Goal: Answer question/provide support: Share knowledge or assist other users

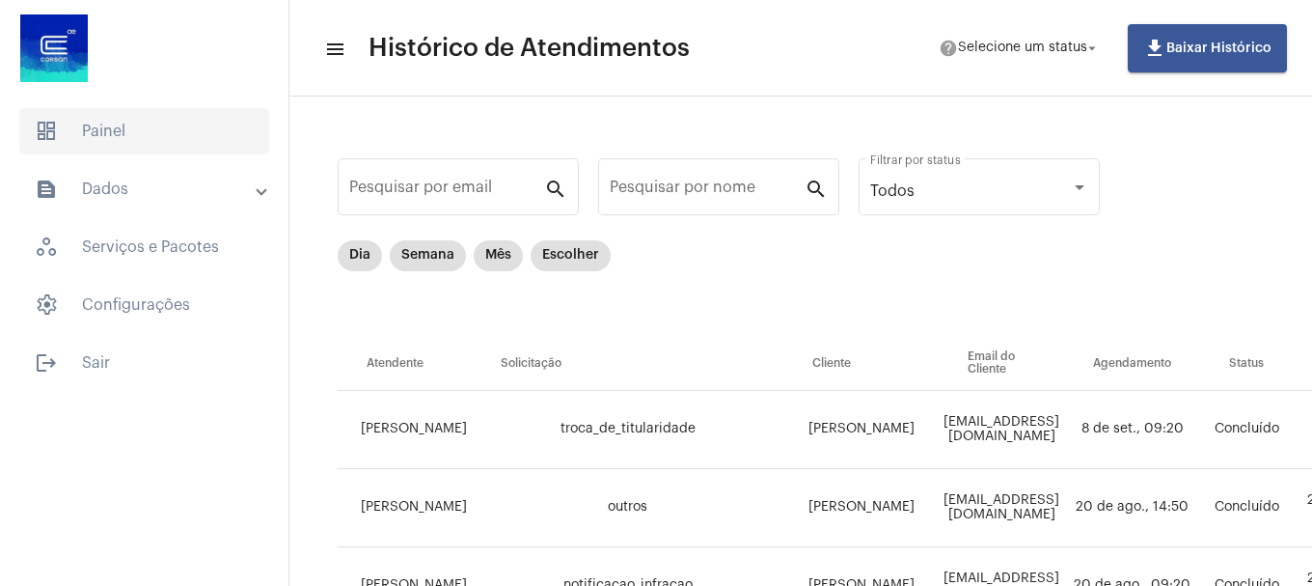
click at [98, 132] on span "dashboard Painel" at bounding box center [144, 131] width 250 height 46
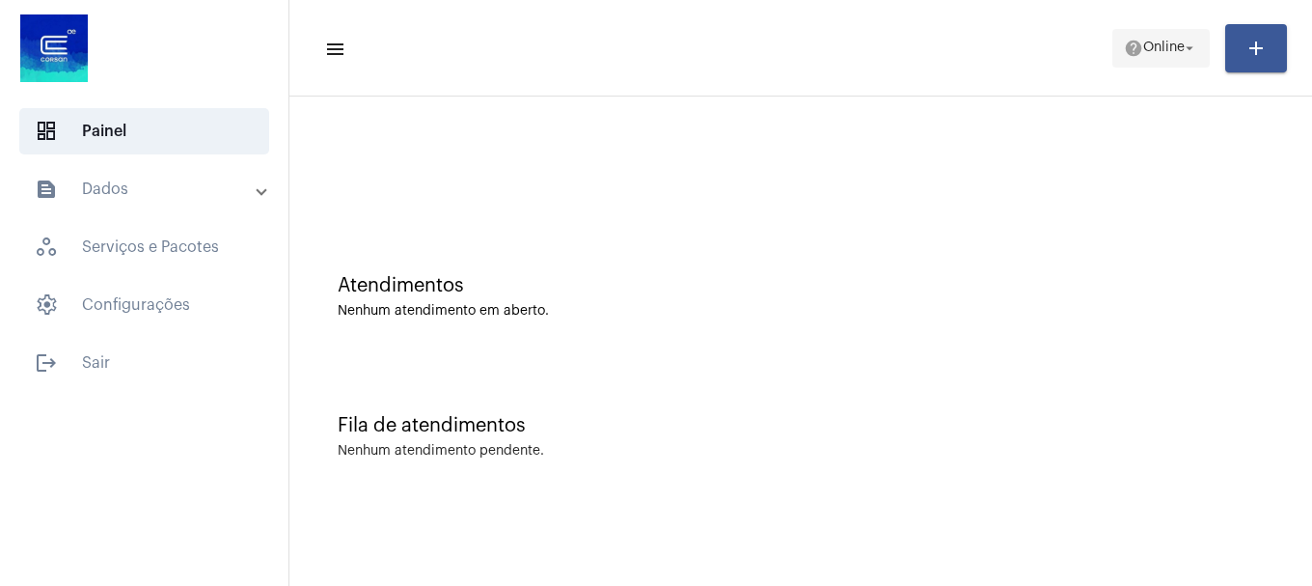
click at [1175, 52] on span "Online" at bounding box center [1163, 48] width 41 height 14
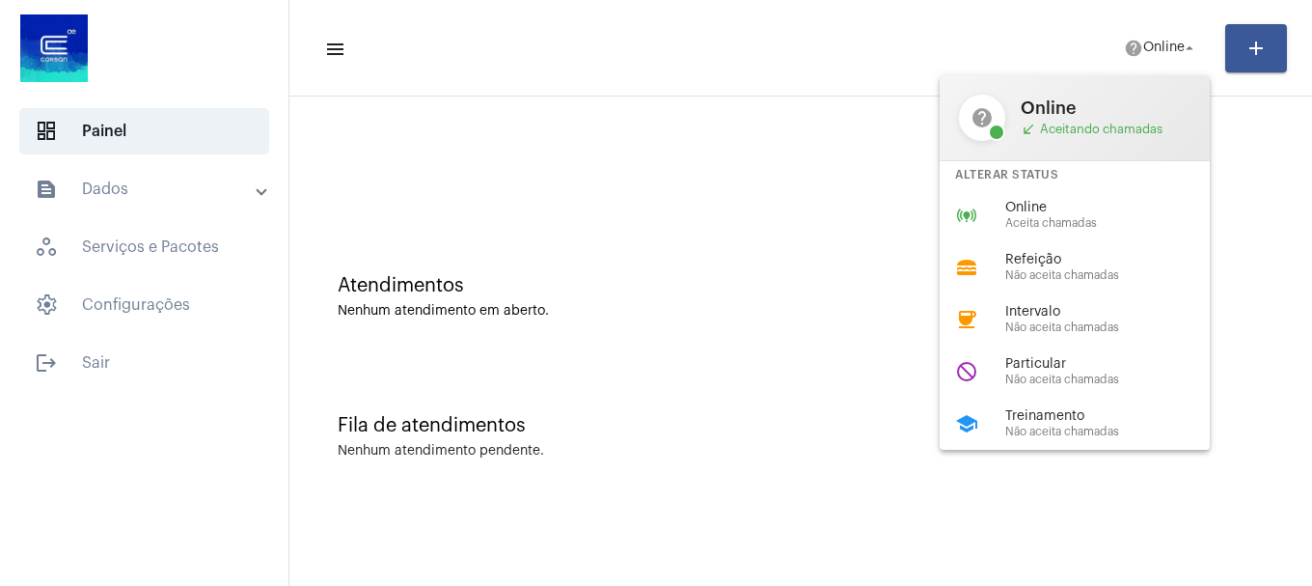
click at [1089, 201] on span "Online" at bounding box center [1115, 208] width 220 height 14
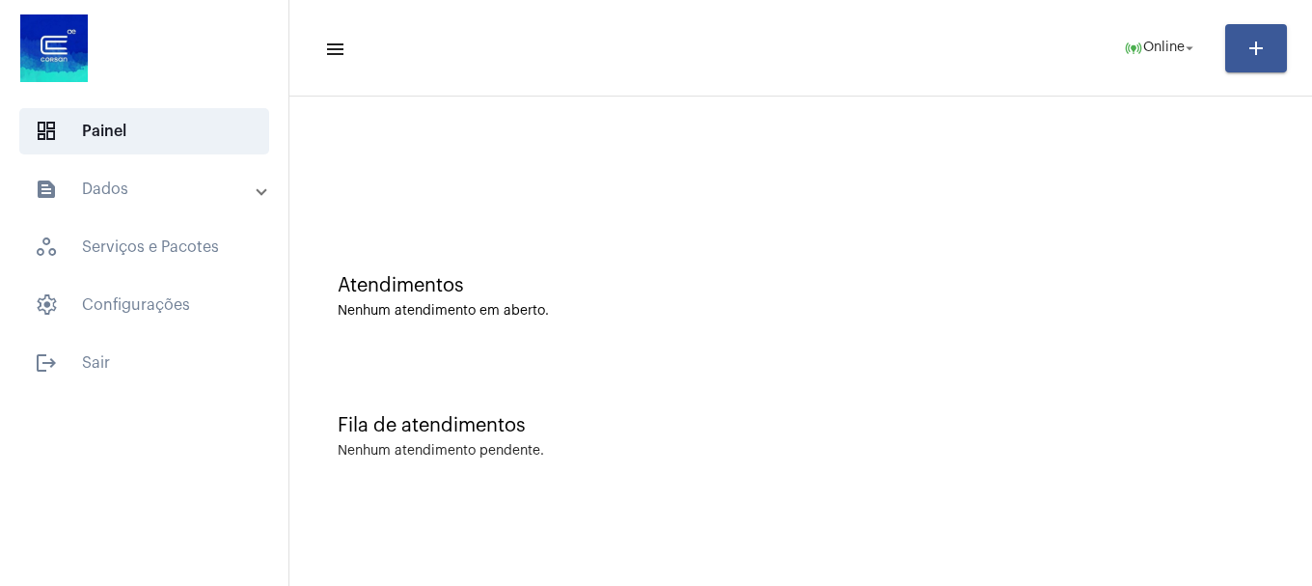
drag, startPoint x: 892, startPoint y: 1, endPoint x: 516, endPoint y: 120, distance: 394.5
click at [516, 120] on div at bounding box center [800, 161] width 1003 height 111
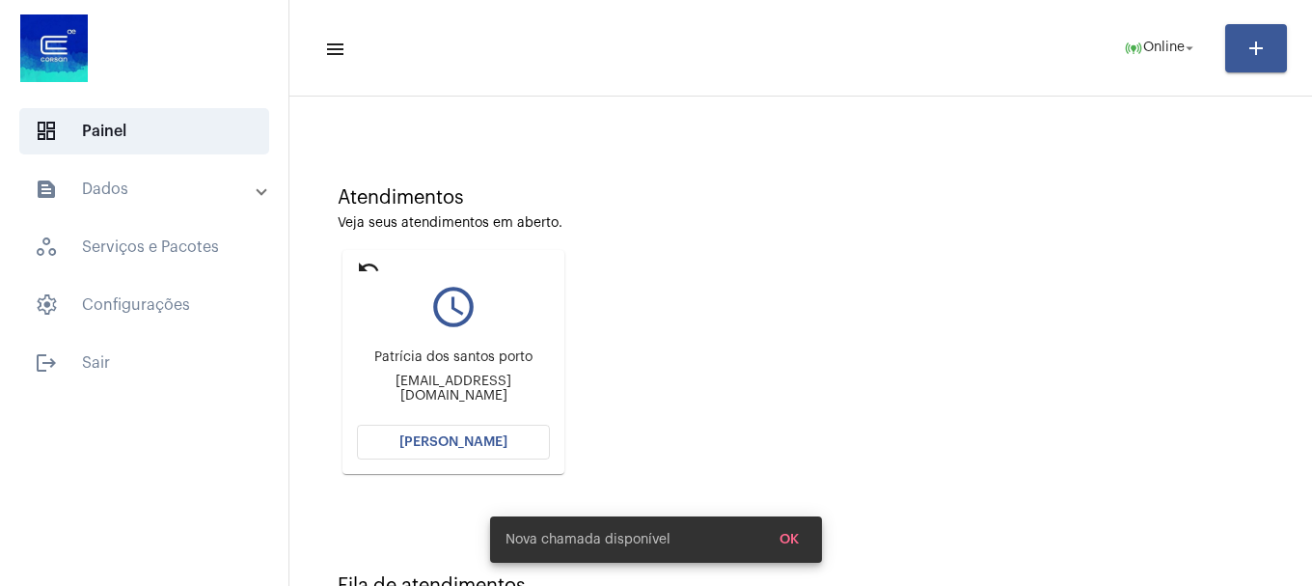
scroll to position [169, 0]
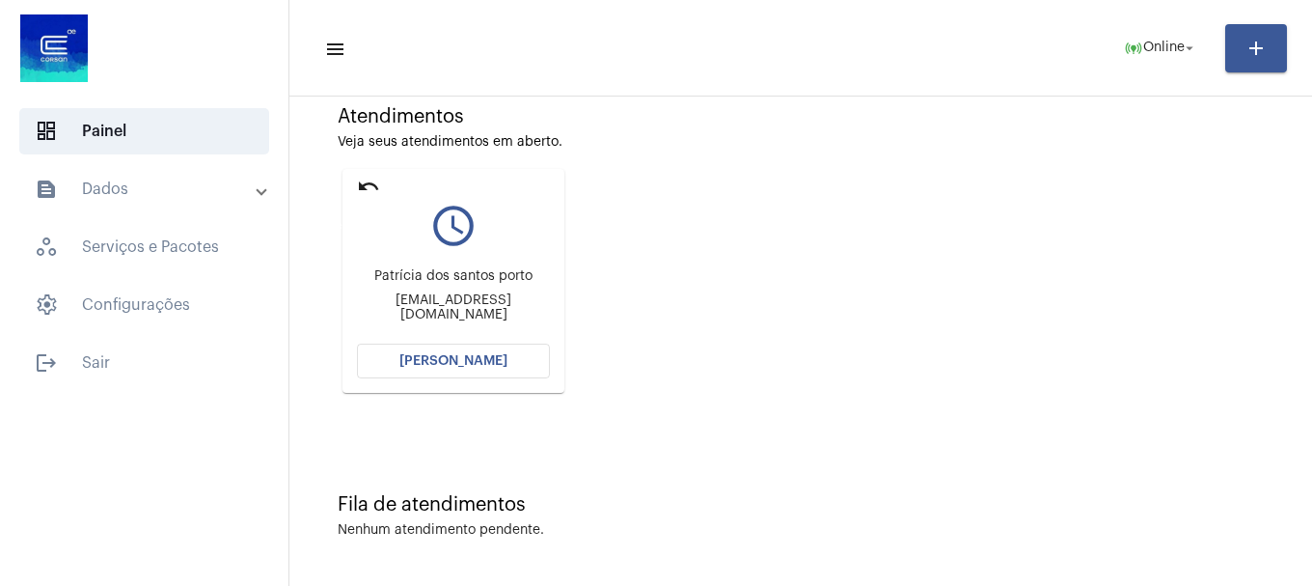
click at [367, 181] on mat-icon "undo" at bounding box center [368, 186] width 23 height 23
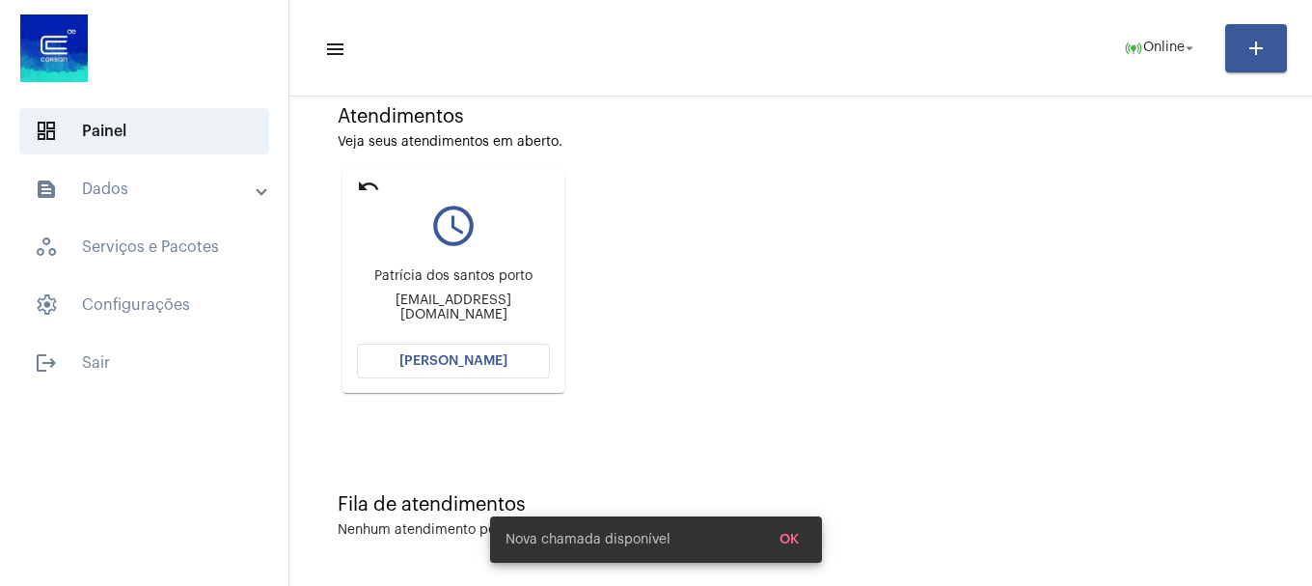
click at [367, 181] on mat-icon "undo" at bounding box center [368, 186] width 23 height 23
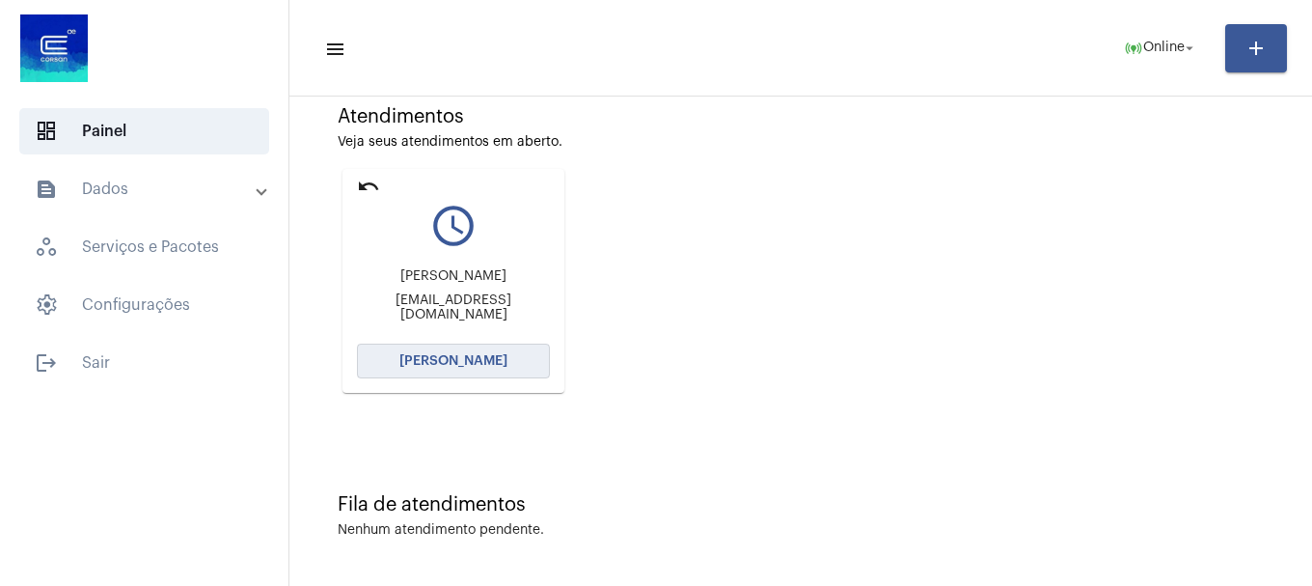
click at [470, 368] on button "[PERSON_NAME]" at bounding box center [453, 360] width 193 height 35
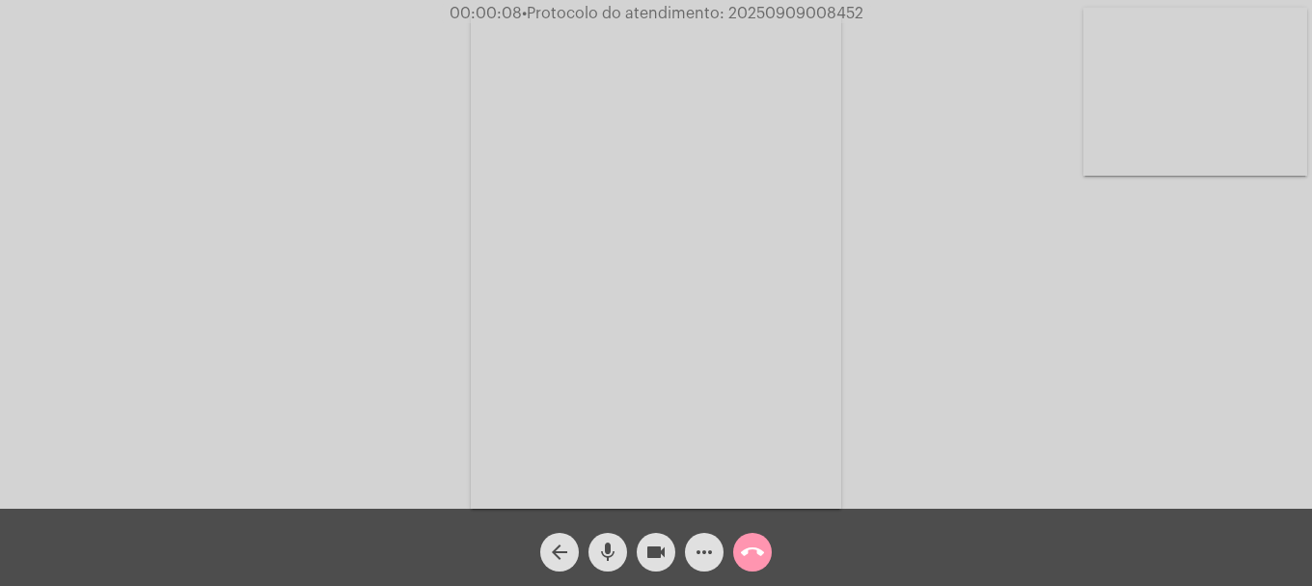
click at [1173, 114] on video at bounding box center [1195, 92] width 224 height 168
click at [709, 556] on mat-icon "more_horiz" at bounding box center [704, 551] width 23 height 23
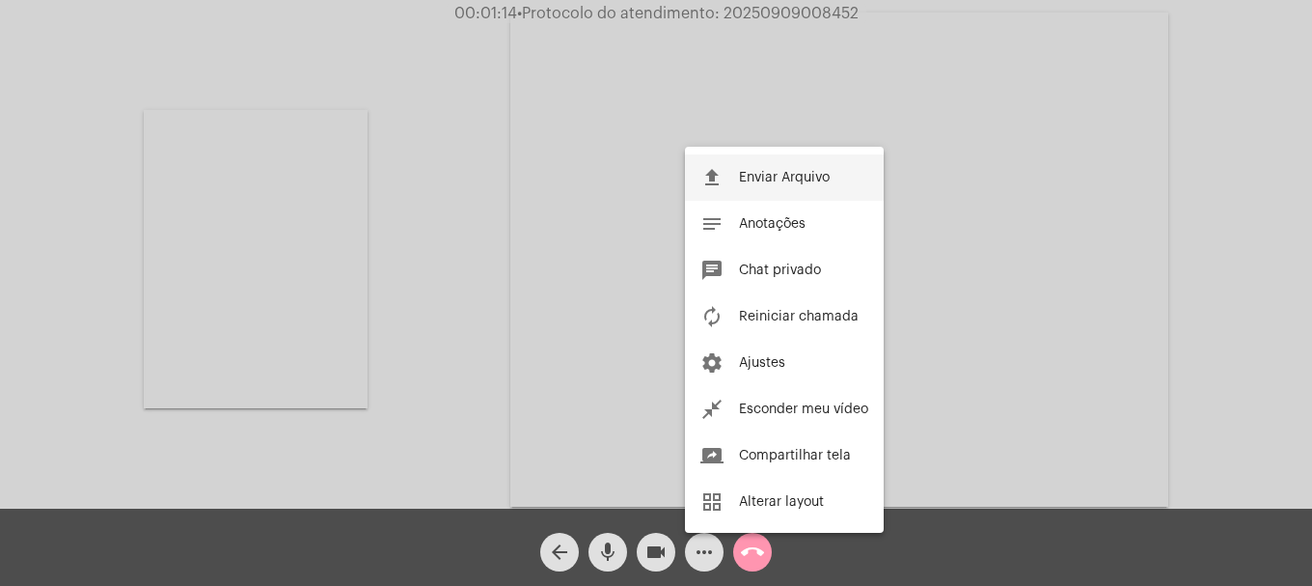
click at [776, 180] on span "Enviar Arquivo" at bounding box center [784, 178] width 91 height 14
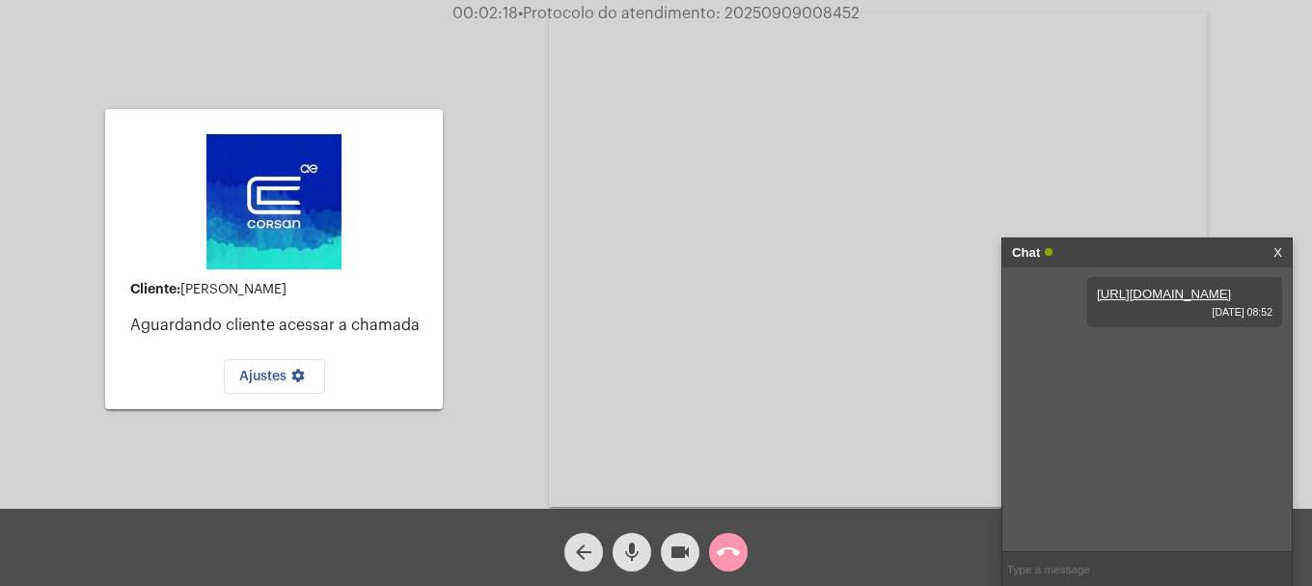
click at [613, 540] on div "mic" at bounding box center [632, 547] width 48 height 48
click at [630, 551] on mat-icon "mic_off" at bounding box center [631, 551] width 23 height 23
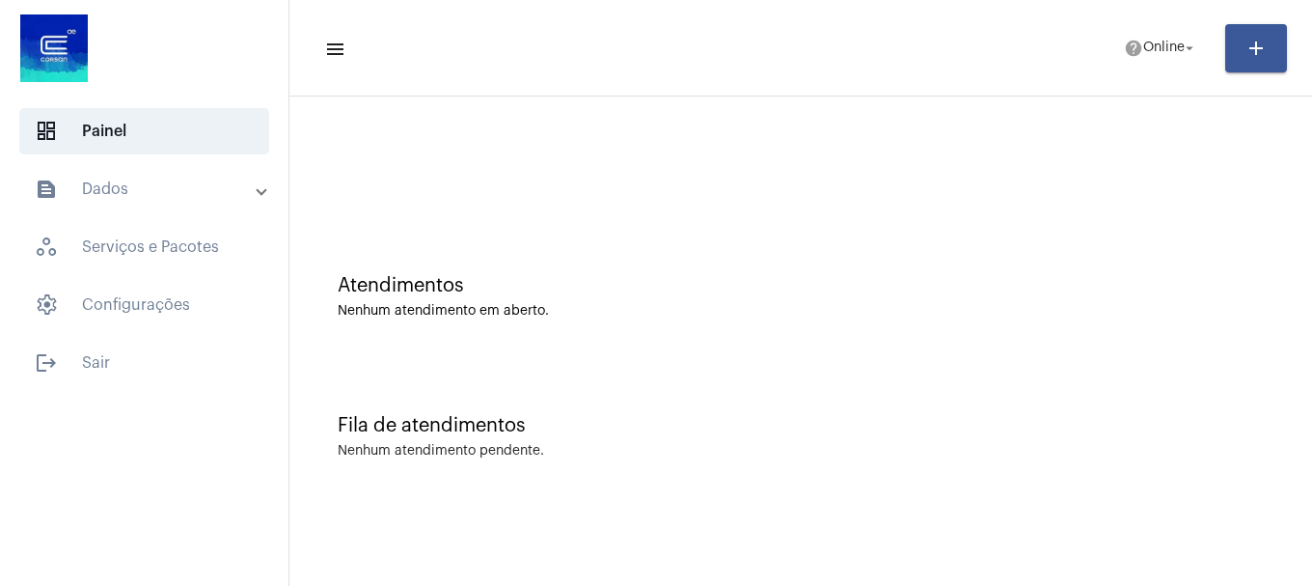
click at [1106, 68] on mat-toolbar-row "menu help Online arrow_drop_down add" at bounding box center [800, 48] width 1022 height 62
click at [1143, 54] on span "Online" at bounding box center [1163, 48] width 41 height 14
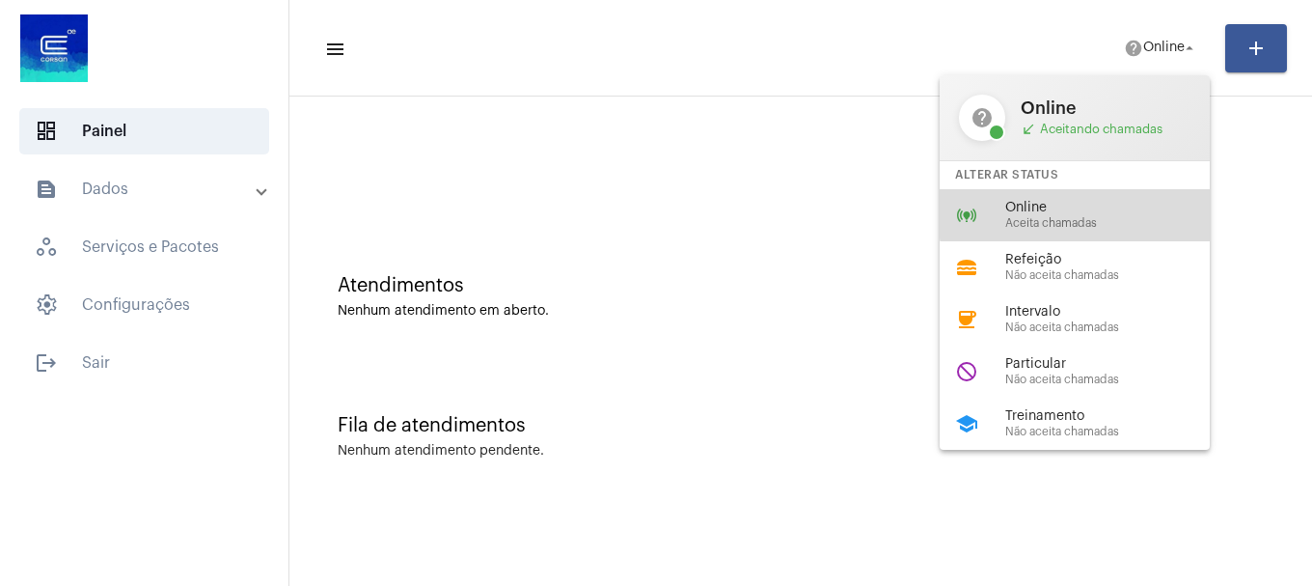
click at [1095, 208] on span "Online" at bounding box center [1115, 208] width 220 height 14
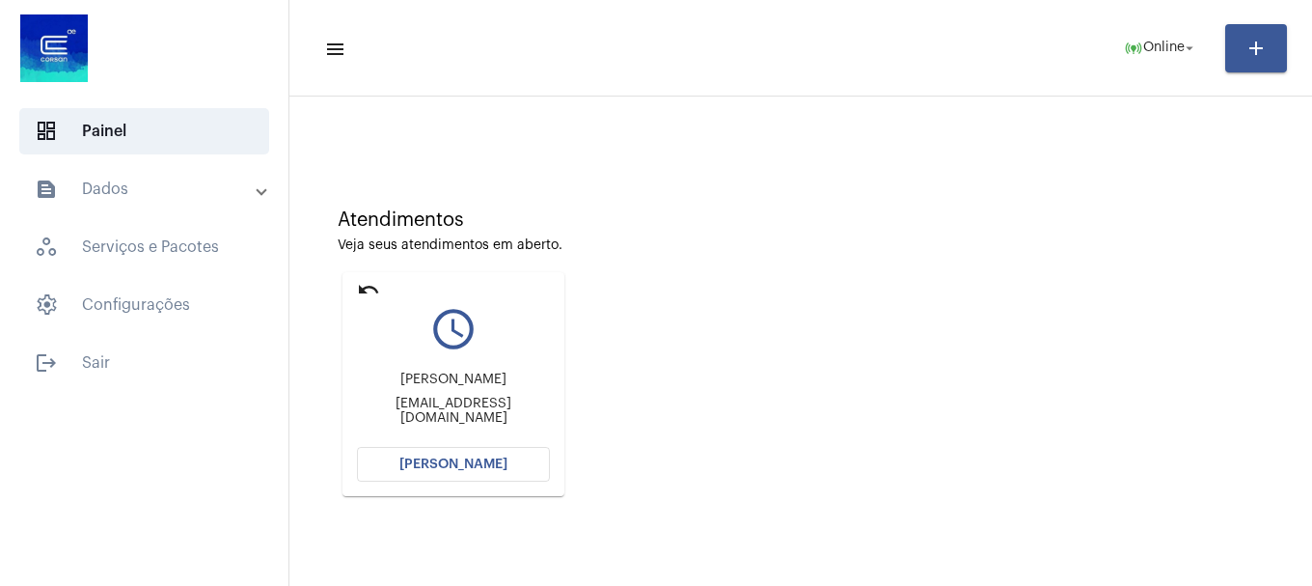
scroll to position [169, 0]
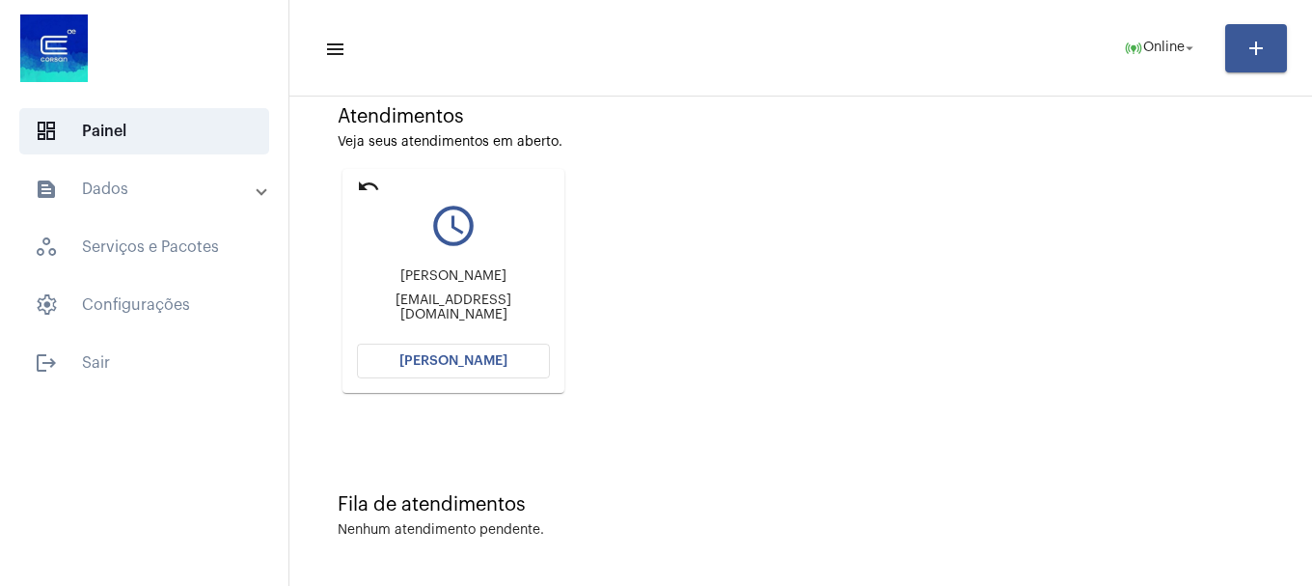
drag, startPoint x: 463, startPoint y: 344, endPoint x: 462, endPoint y: 328, distance: 16.4
click at [462, 329] on mat-card-content "query_builder [PERSON_NAME] [PERSON_NAME][EMAIL_ADDRESS][DOMAIN_NAME] [PERSON_N…" at bounding box center [453, 266] width 193 height 145
click at [456, 354] on span "[PERSON_NAME]" at bounding box center [453, 361] width 108 height 14
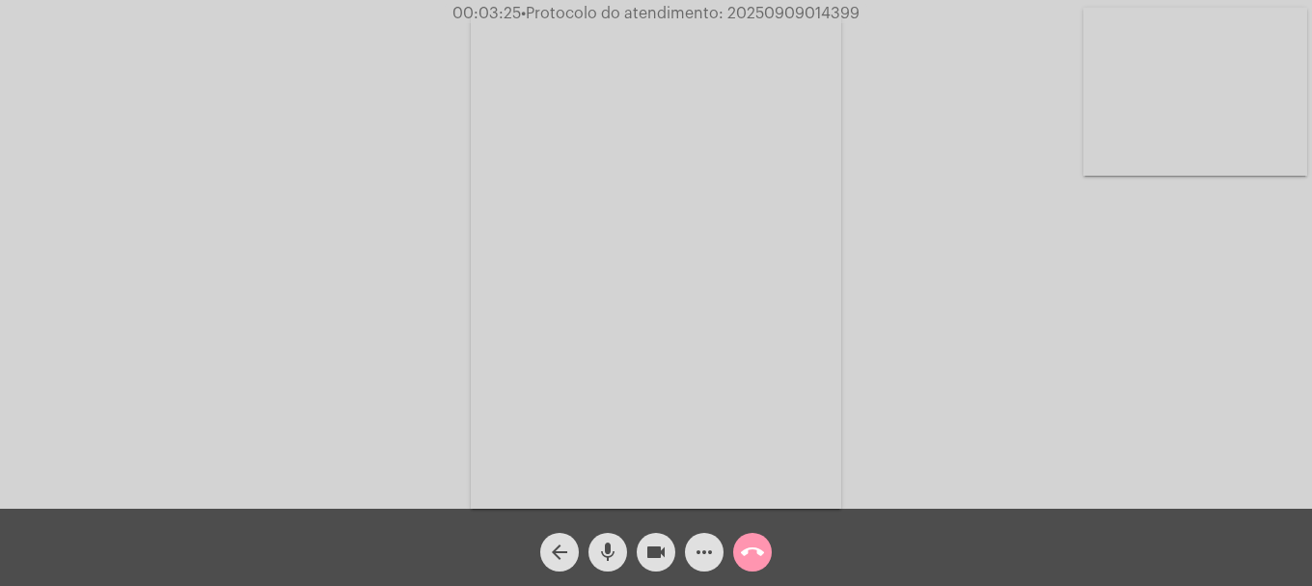
click at [1196, 166] on video at bounding box center [1195, 92] width 224 height 168
click at [369, 315] on div "Acessando Câmera e Microfone..." at bounding box center [656, 257] width 1308 height 508
click at [304, 313] on video at bounding box center [256, 259] width 224 height 298
click at [710, 556] on mat-icon "more_horiz" at bounding box center [704, 551] width 23 height 23
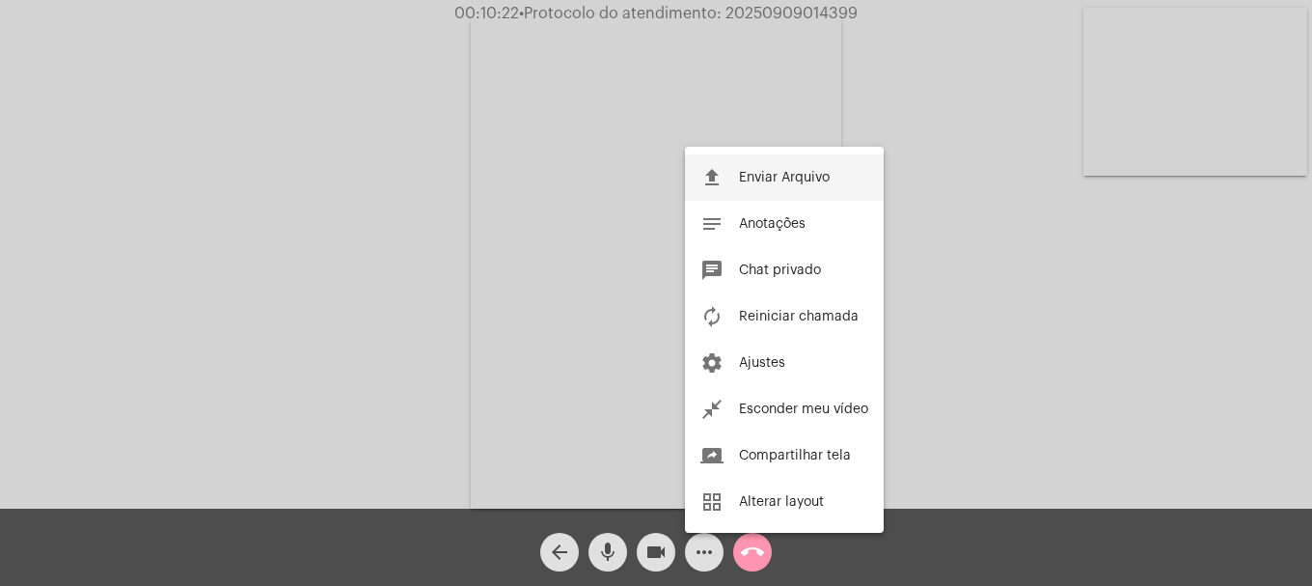
click at [804, 161] on button "file_upload Enviar Arquivo" at bounding box center [784, 177] width 199 height 46
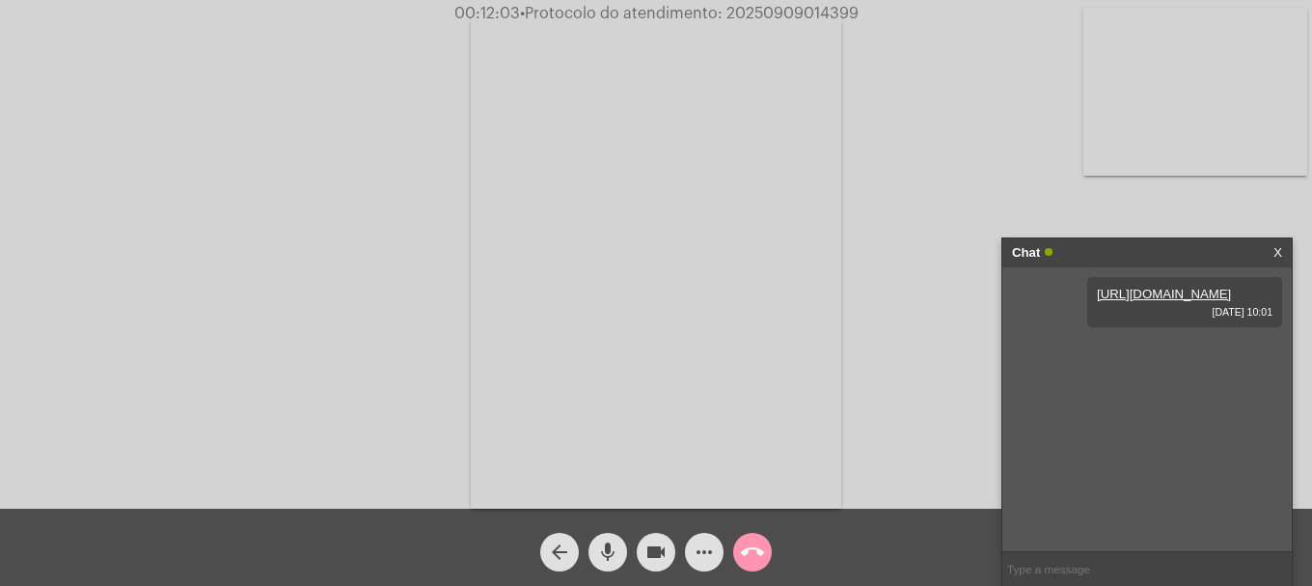
click at [789, 10] on span "• Protocolo do atendimento: 20250909014399" at bounding box center [689, 13] width 339 height 15
copy span "20250909014399"
click at [1113, 558] on input "text" at bounding box center [1146, 569] width 289 height 34
paste input "20250909014399"
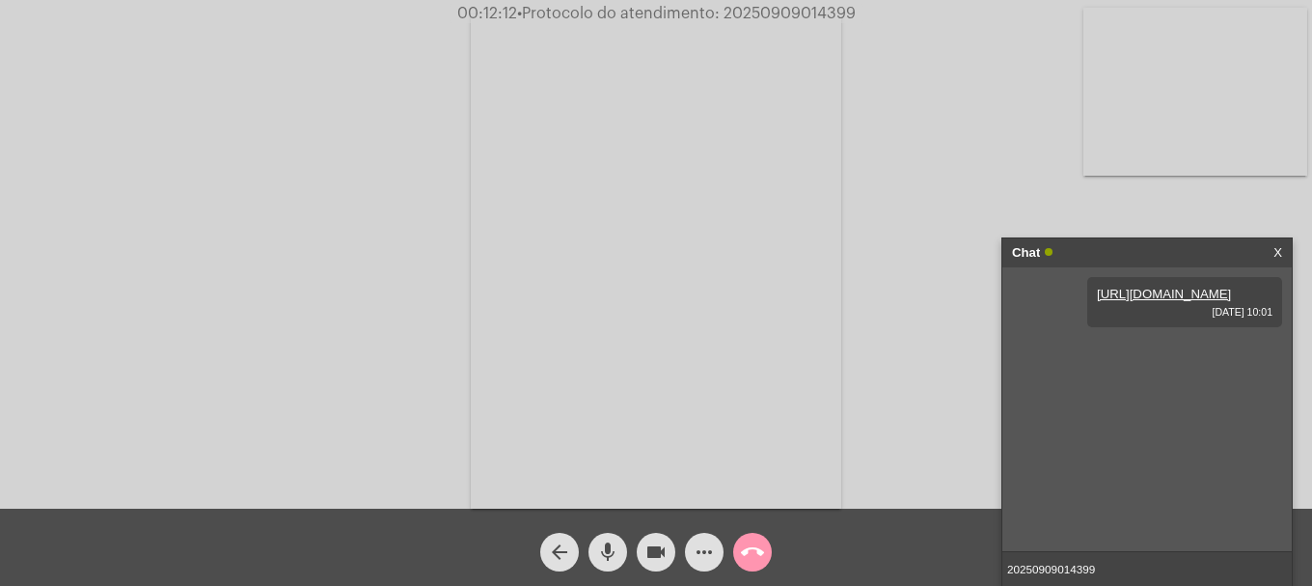
type input "20250909014399"
click at [753, 550] on mat-icon "call_end" at bounding box center [752, 551] width 23 height 23
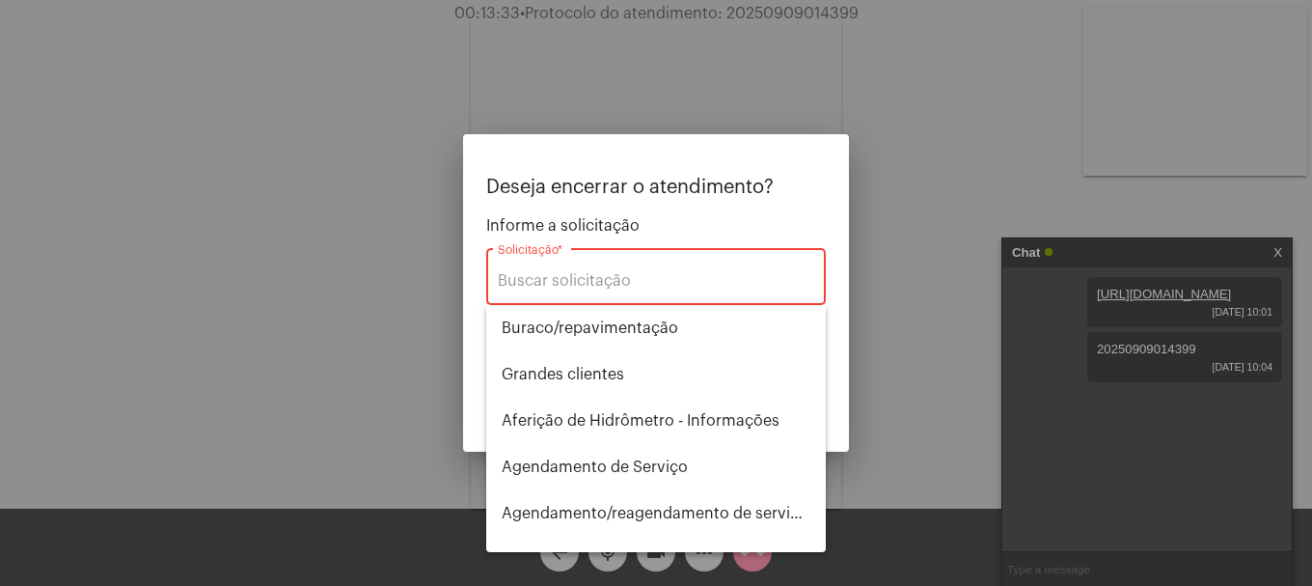
click at [698, 269] on div "Solicitação *" at bounding box center [656, 274] width 316 height 61
click at [696, 271] on div "Solicitação *" at bounding box center [656, 274] width 316 height 61
type input "f"
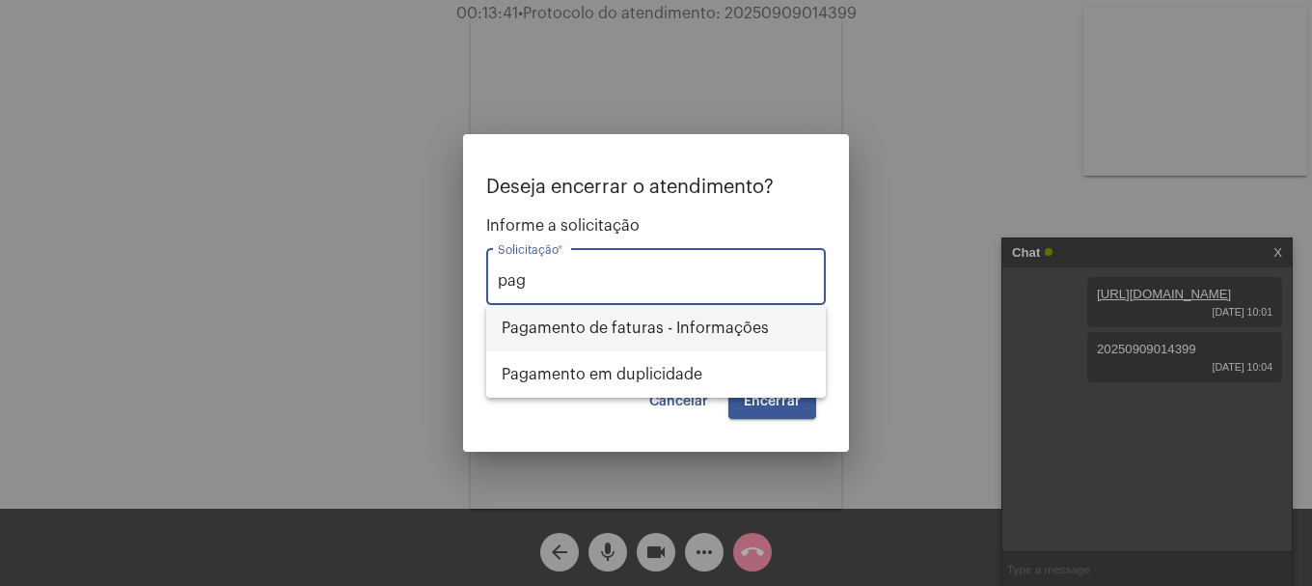
click at [704, 323] on span "Pagamento de faturas - Informações" at bounding box center [656, 328] width 309 height 46
type input "Pagamento de faturas - Informações"
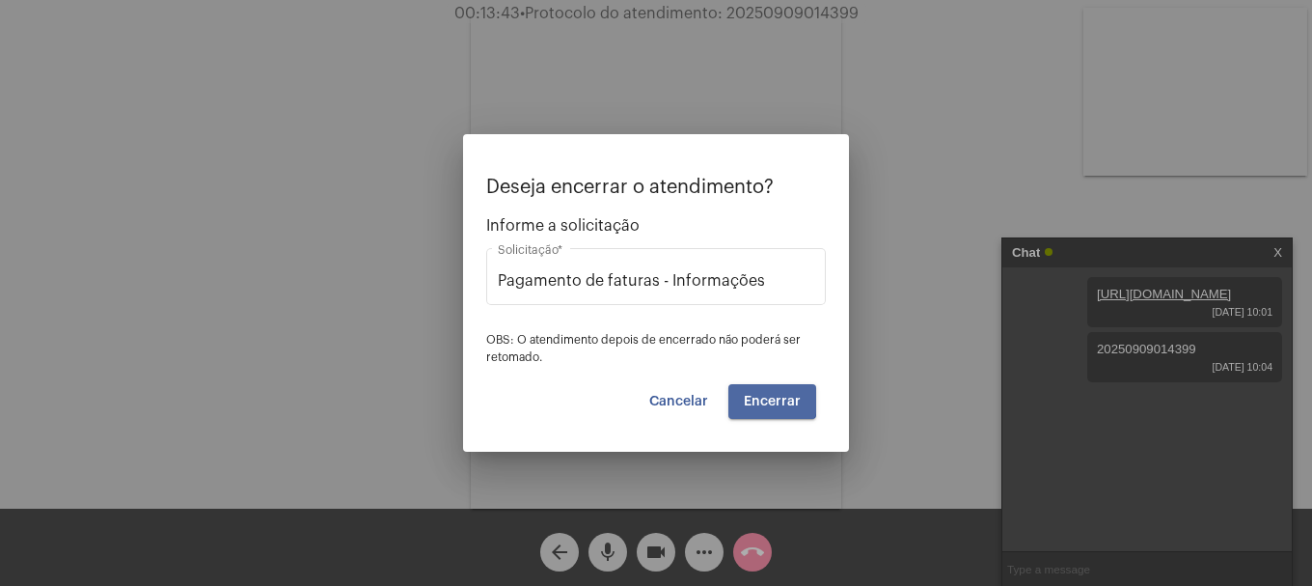
click at [760, 392] on button "Encerrar" at bounding box center [772, 401] width 88 height 35
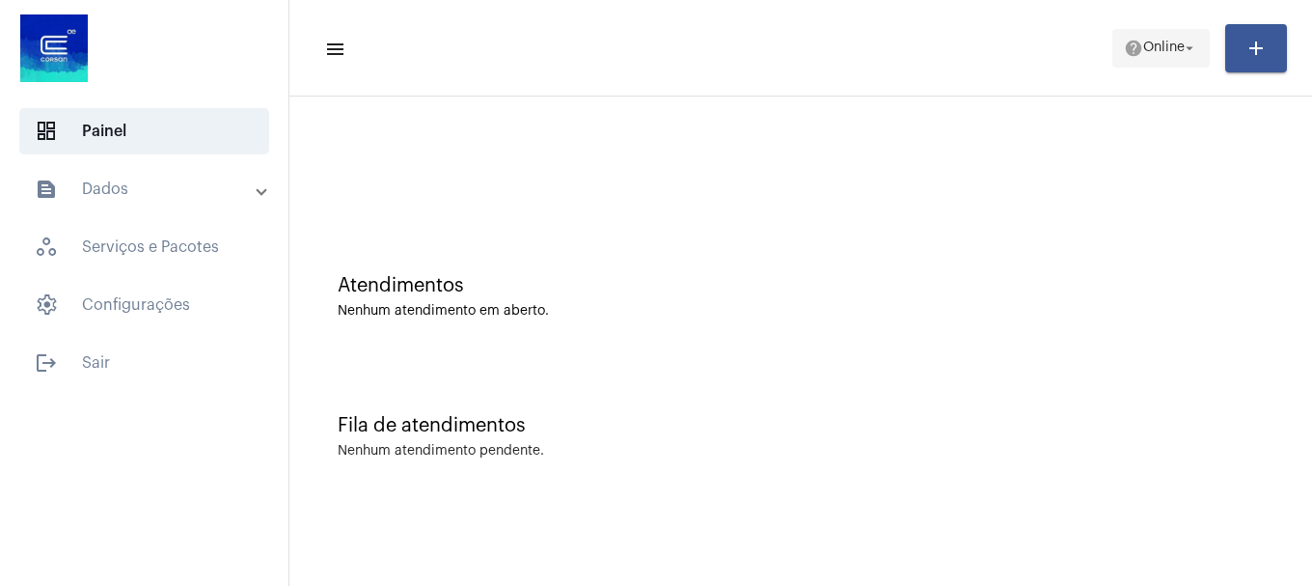
click at [1169, 43] on span "Online" at bounding box center [1163, 48] width 41 height 14
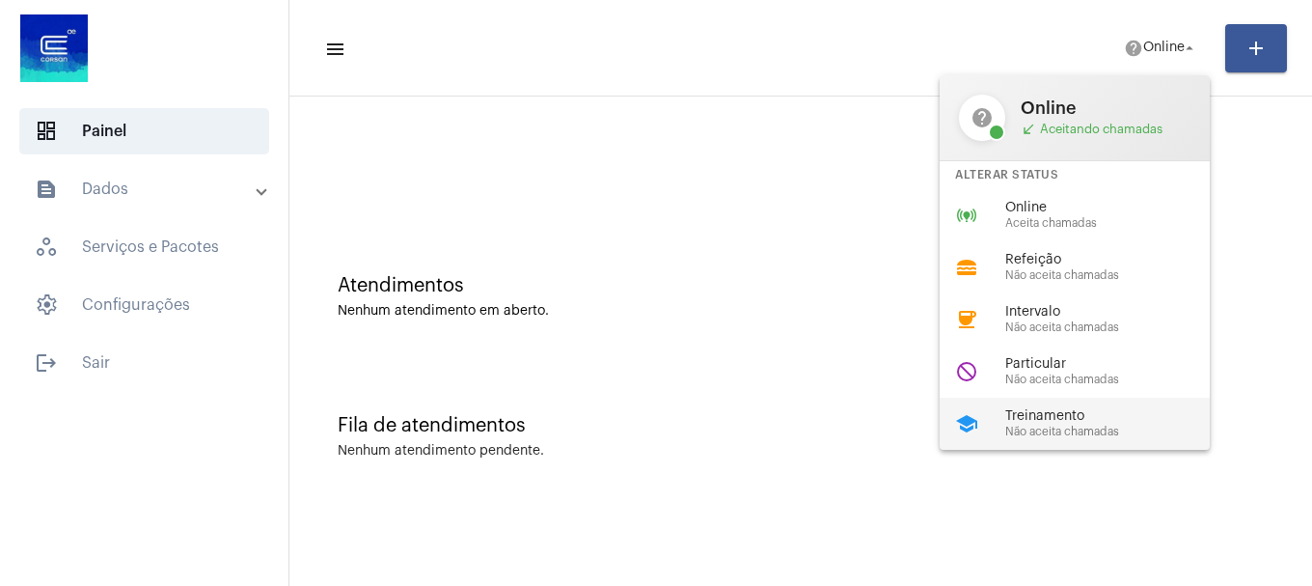
click at [1052, 432] on span "Não aceita chamadas" at bounding box center [1115, 431] width 220 height 13
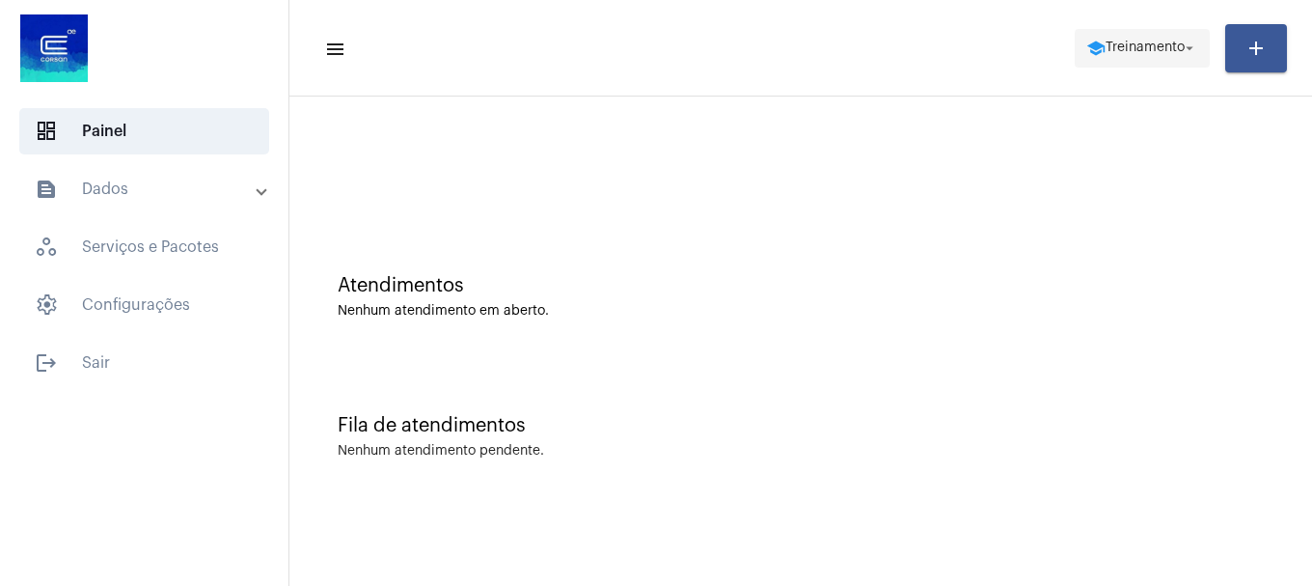
click at [1126, 29] on button "school Treinamento arrow_drop_down" at bounding box center [1142, 48] width 135 height 39
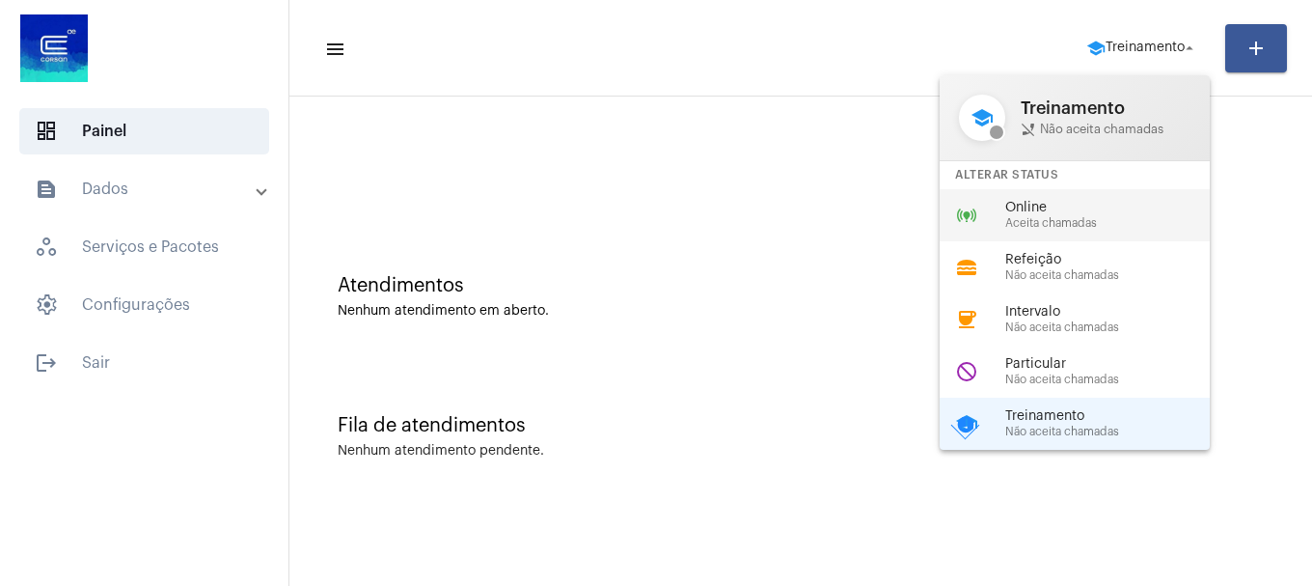
click at [1087, 217] on span "Aceita chamadas" at bounding box center [1115, 223] width 220 height 13
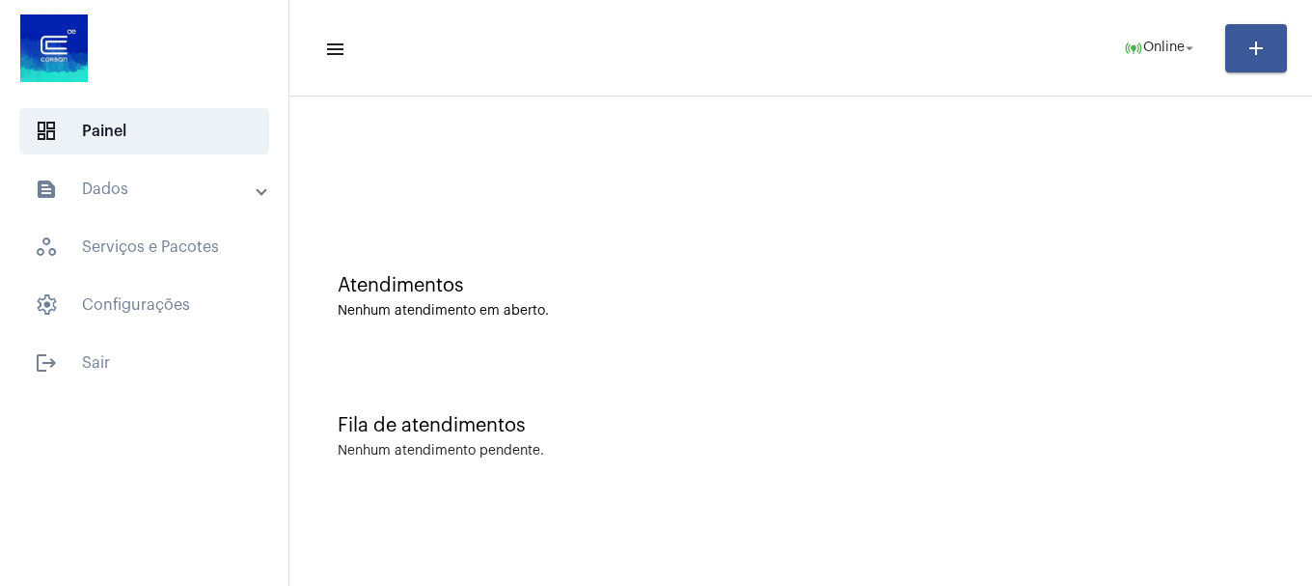
click at [721, 579] on mat-sidenav-content "menu online_prediction Online arrow_drop_down add Atendimentos Nenhum atendimen…" at bounding box center [800, 293] width 1022 height 586
click at [422, 452] on div "Nenhum atendimento pendente." at bounding box center [441, 451] width 206 height 14
click at [1169, 54] on span "Online" at bounding box center [1163, 48] width 41 height 14
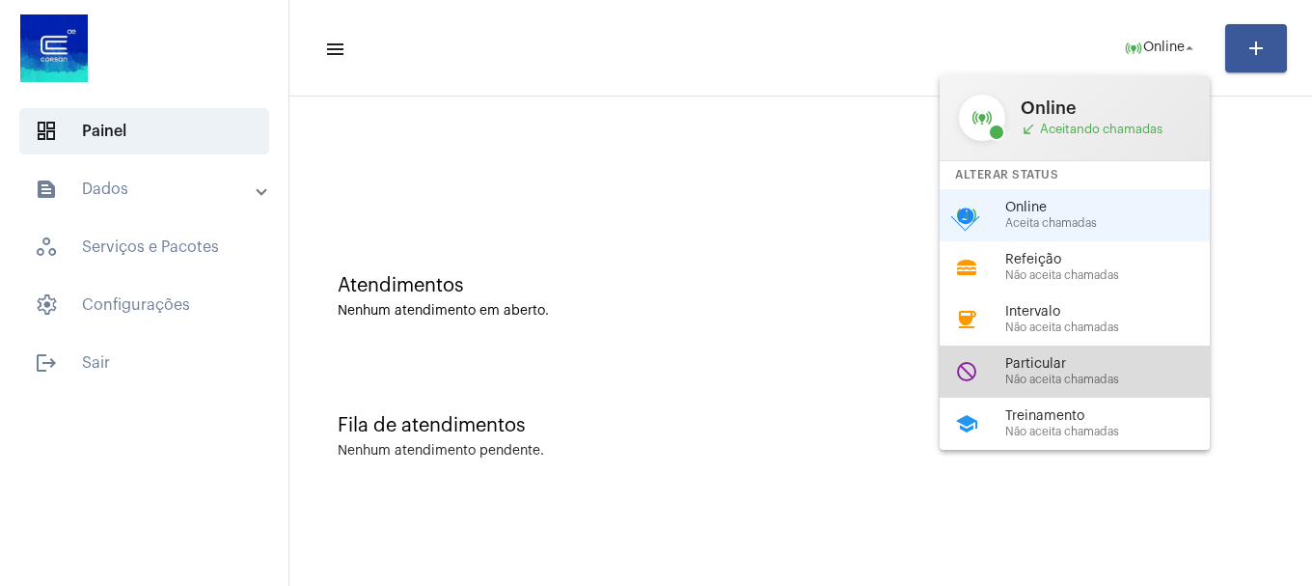
click at [1105, 362] on span "Particular" at bounding box center [1115, 364] width 220 height 14
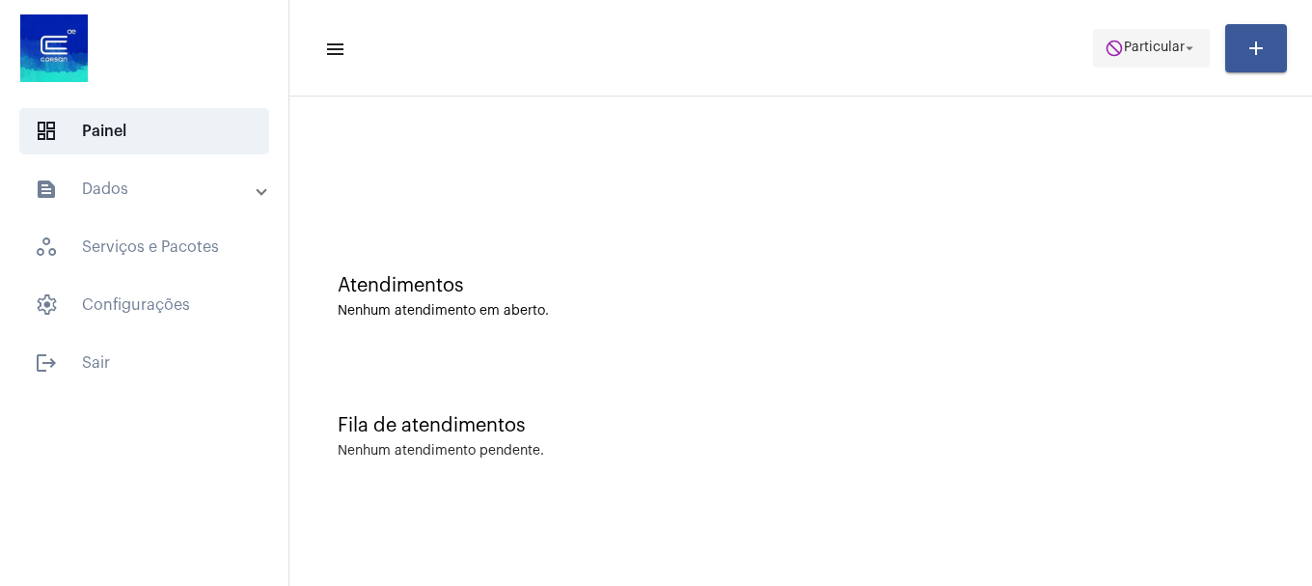
click at [1104, 63] on span "do_not_disturb Particular arrow_drop_down" at bounding box center [1151, 47] width 94 height 35
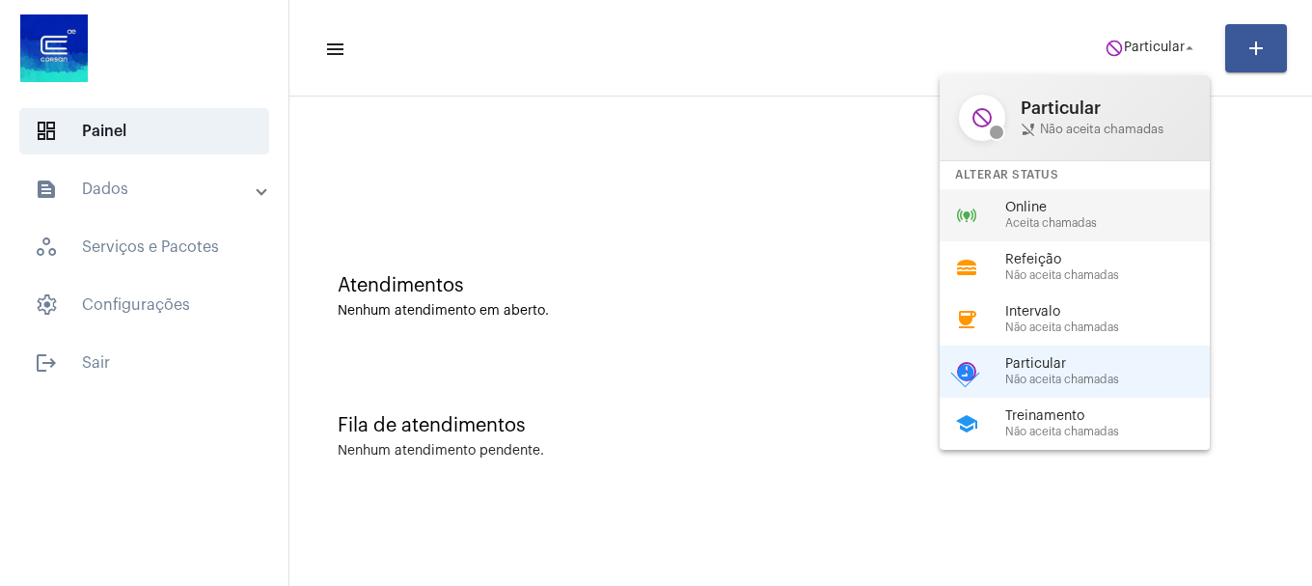
click at [1074, 223] on span "Aceita chamadas" at bounding box center [1115, 223] width 220 height 13
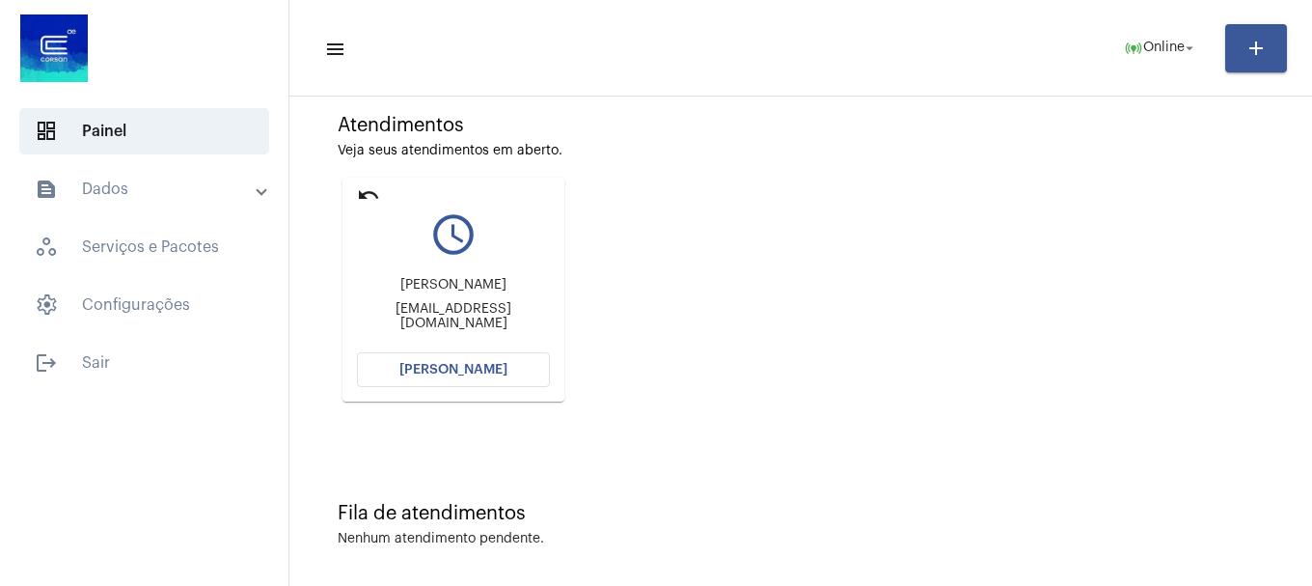
scroll to position [169, 0]
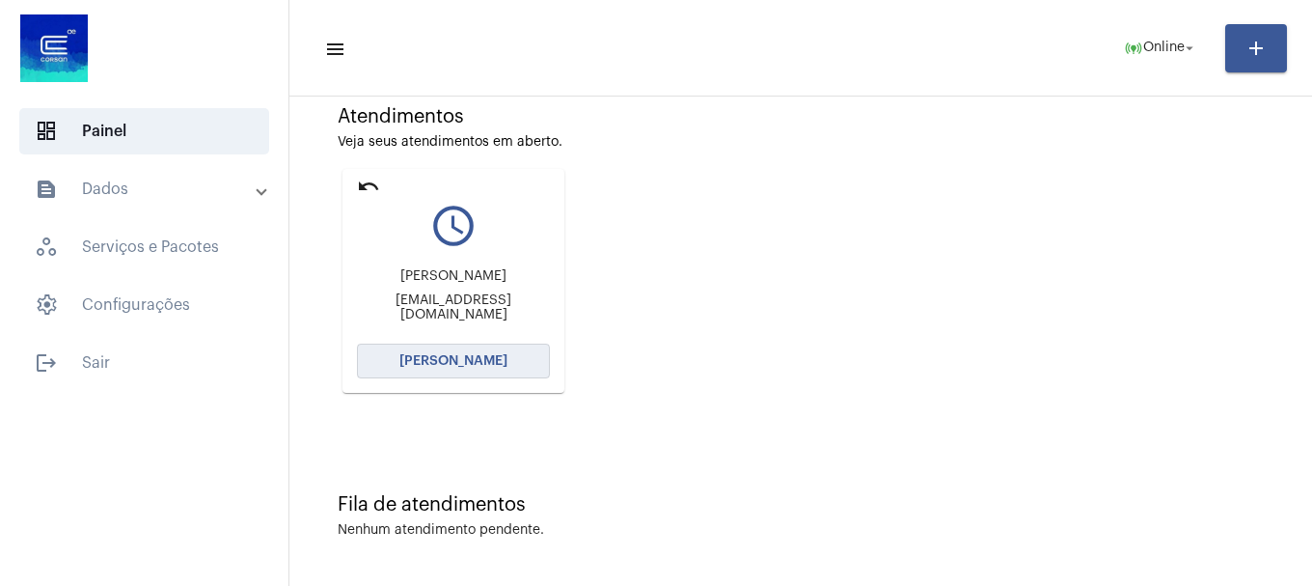
click at [464, 350] on button "[PERSON_NAME]" at bounding box center [453, 360] width 193 height 35
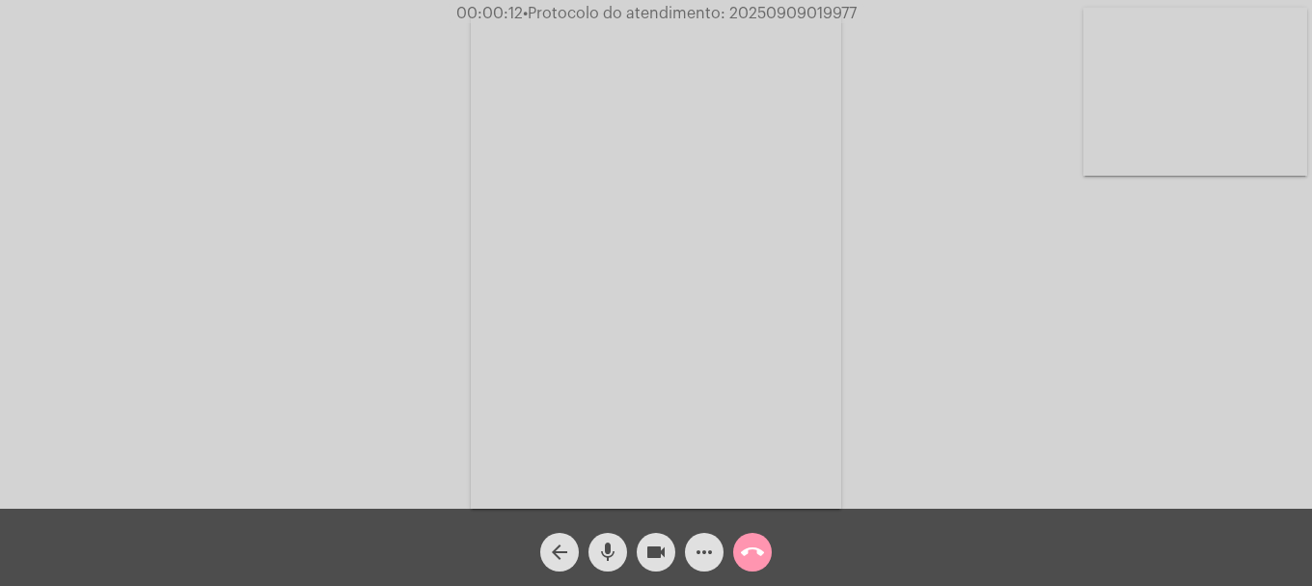
click at [1212, 184] on div "Acessando Câmera e Microfone..." at bounding box center [656, 259] width 1308 height 508
click at [1221, 69] on video at bounding box center [1195, 92] width 224 height 168
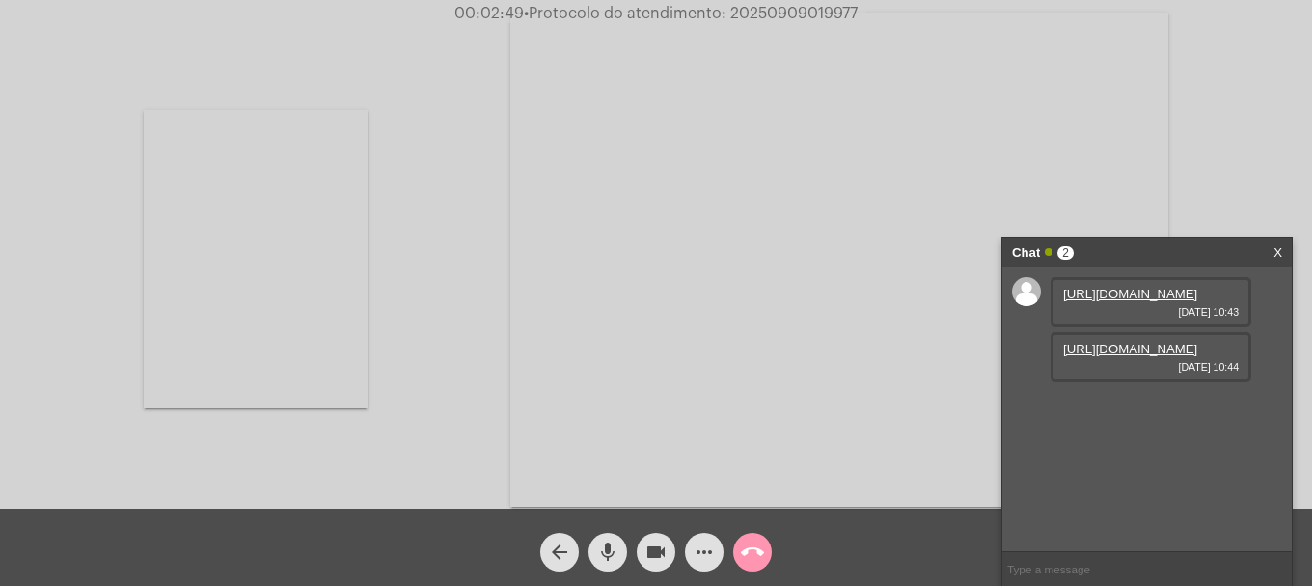
click at [1141, 301] on link "[URL][DOMAIN_NAME]" at bounding box center [1130, 293] width 134 height 14
click at [1138, 356] on link "[URL][DOMAIN_NAME]" at bounding box center [1130, 348] width 134 height 14
click at [1105, 411] on link "[URL][DOMAIN_NAME]" at bounding box center [1130, 403] width 134 height 14
click at [787, 8] on span "• Protocolo do atendimento: 20250909019977" at bounding box center [689, 13] width 334 height 15
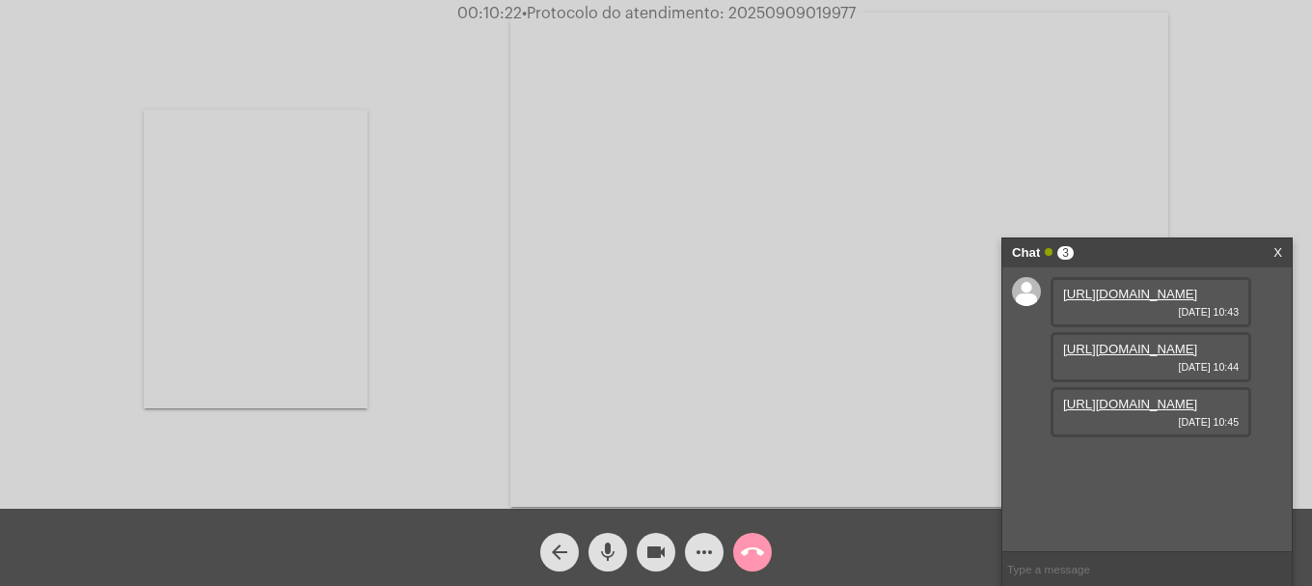
click at [787, 8] on span "• Protocolo do atendimento: 20250909019977" at bounding box center [689, 13] width 334 height 15
copy span "20250909019977"
click at [1154, 579] on input "text" at bounding box center [1146, 569] width 289 height 34
paste input "20250909019977"
type input "20250909019977"
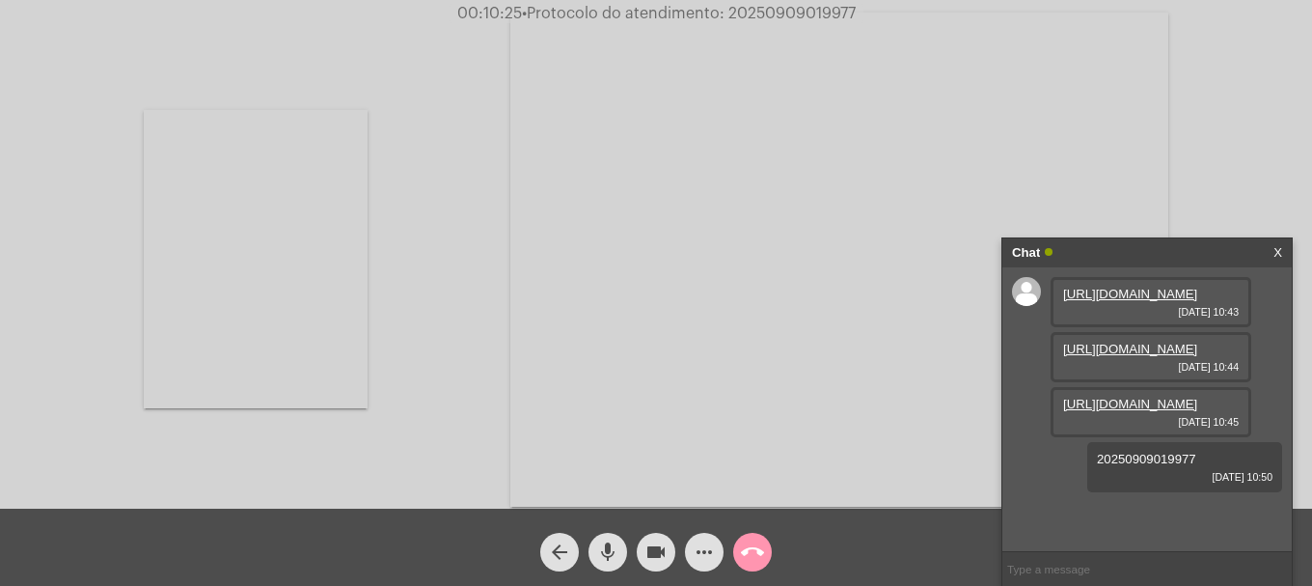
scroll to position [71, 0]
click at [753, 560] on mat-icon "call_end" at bounding box center [752, 551] width 23 height 23
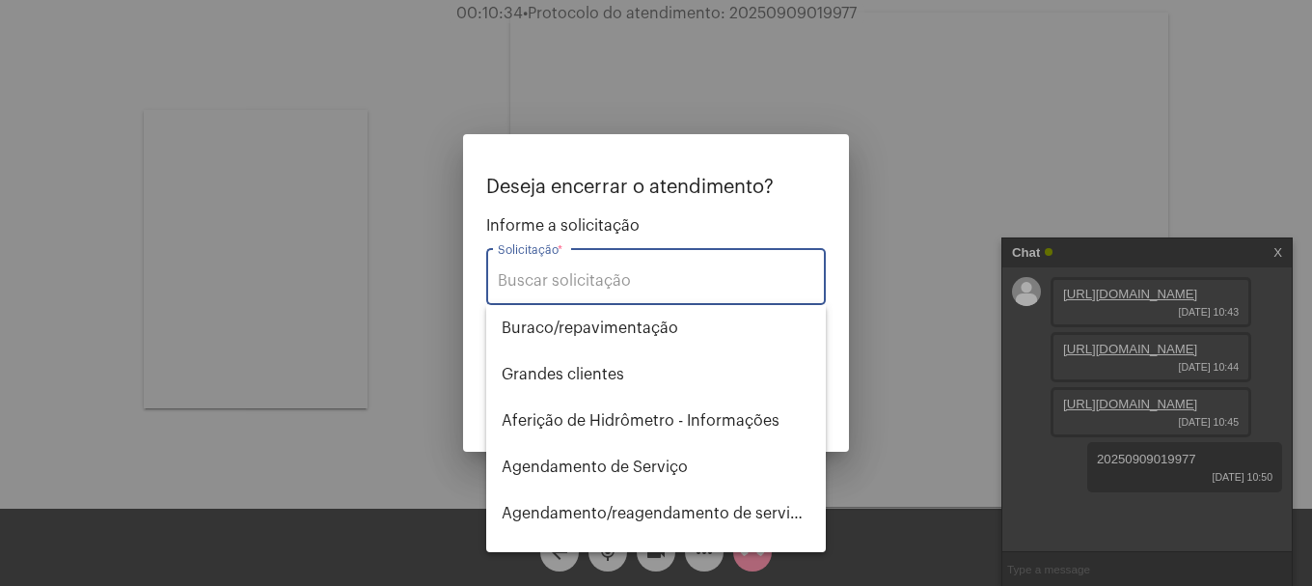
click at [631, 291] on div "Solicitação *" at bounding box center [656, 274] width 316 height 61
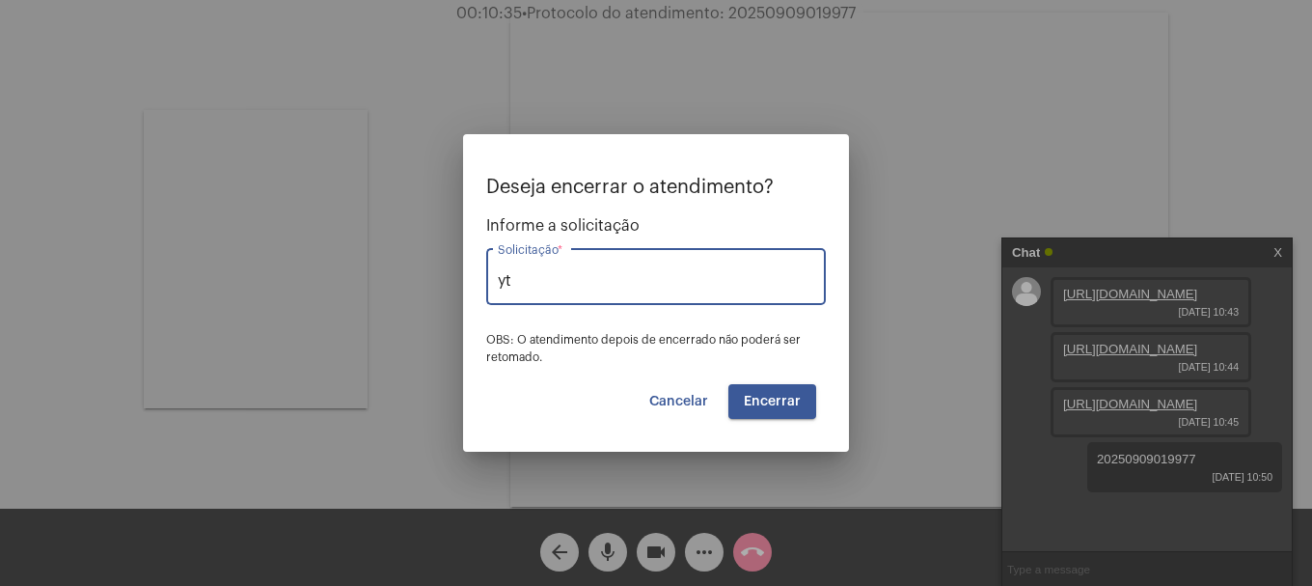
type input "y"
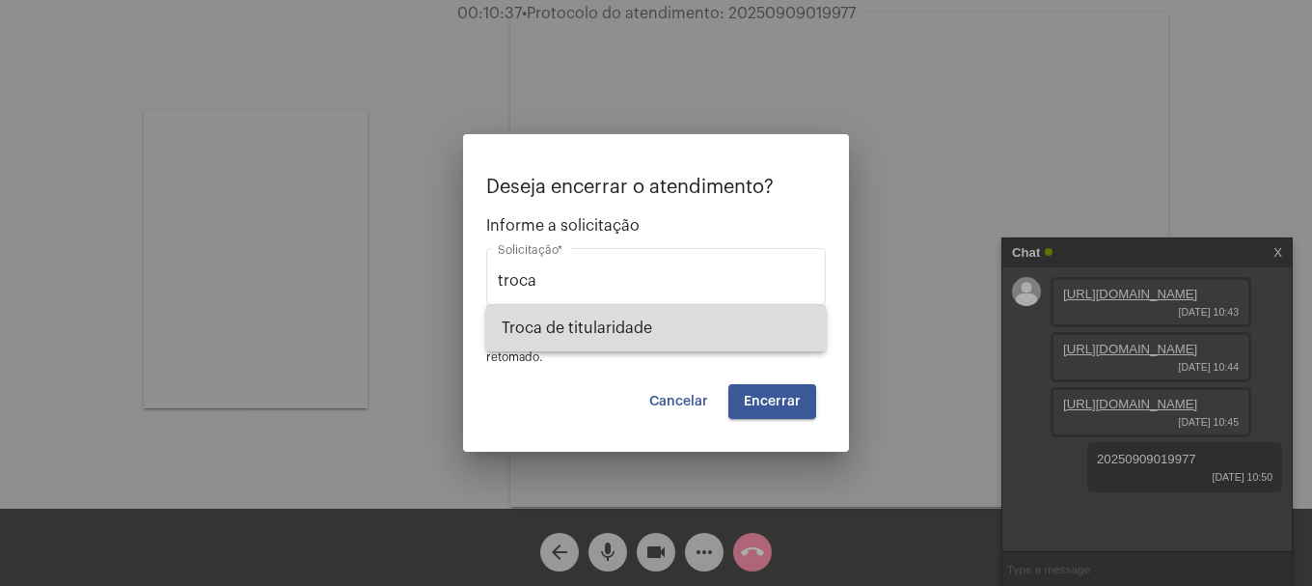
click at [613, 328] on span "Troca de titularidade" at bounding box center [656, 328] width 309 height 46
type input "Troca de titularidade"
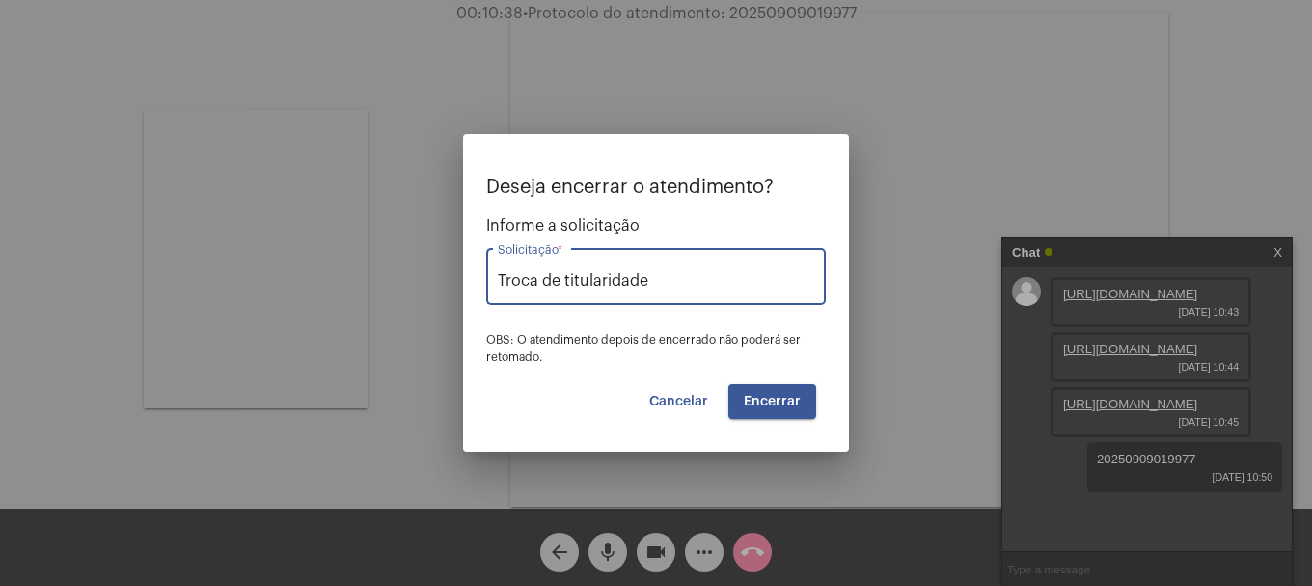
click at [806, 399] on button "Encerrar" at bounding box center [772, 401] width 88 height 35
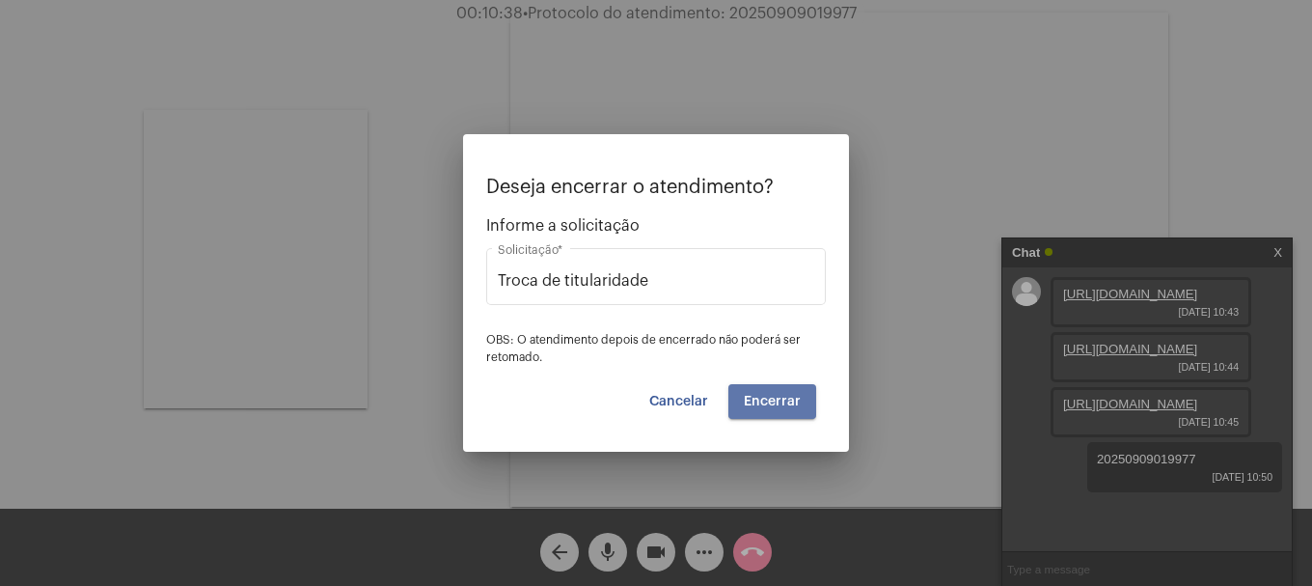
click at [806, 399] on button "Encerrar" at bounding box center [772, 401] width 88 height 35
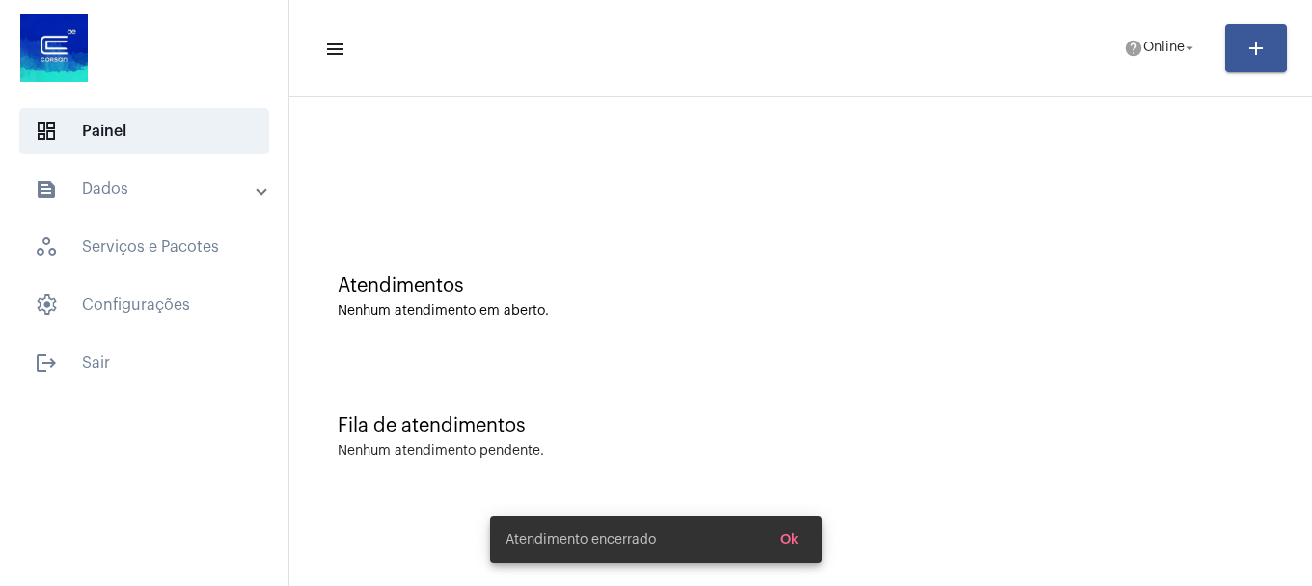
click at [1159, 72] on mat-toolbar-row "menu help Online arrow_drop_down add" at bounding box center [800, 48] width 1022 height 62
click at [1148, 66] on button "help Online arrow_drop_down" at bounding box center [1160, 48] width 97 height 39
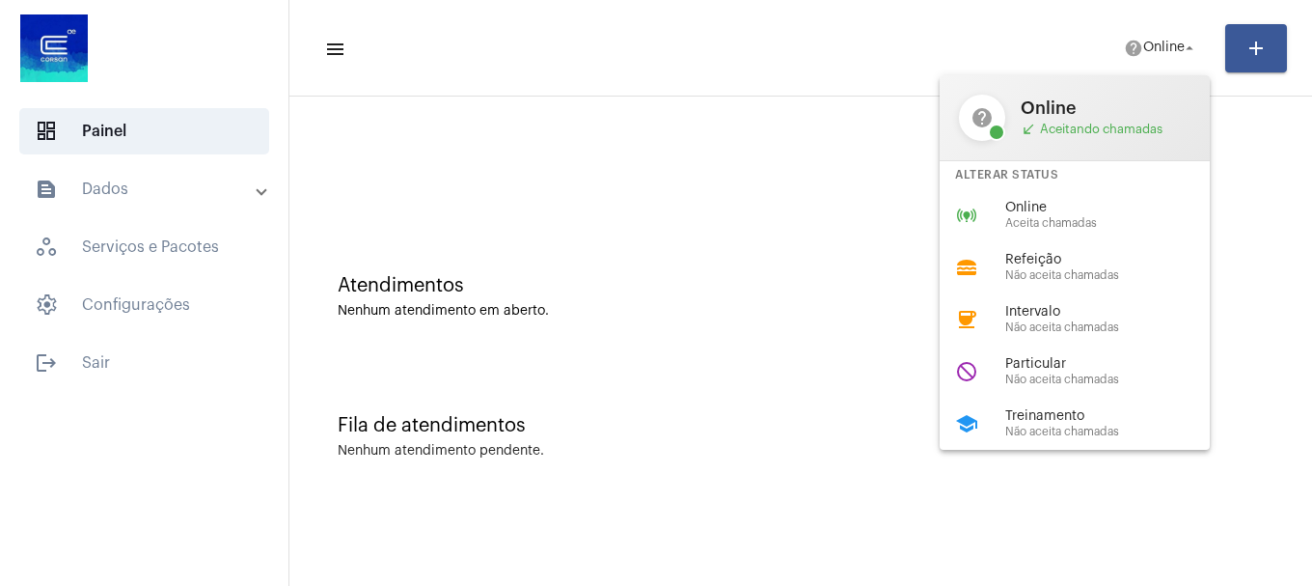
click at [1094, 208] on span "Online" at bounding box center [1115, 208] width 220 height 14
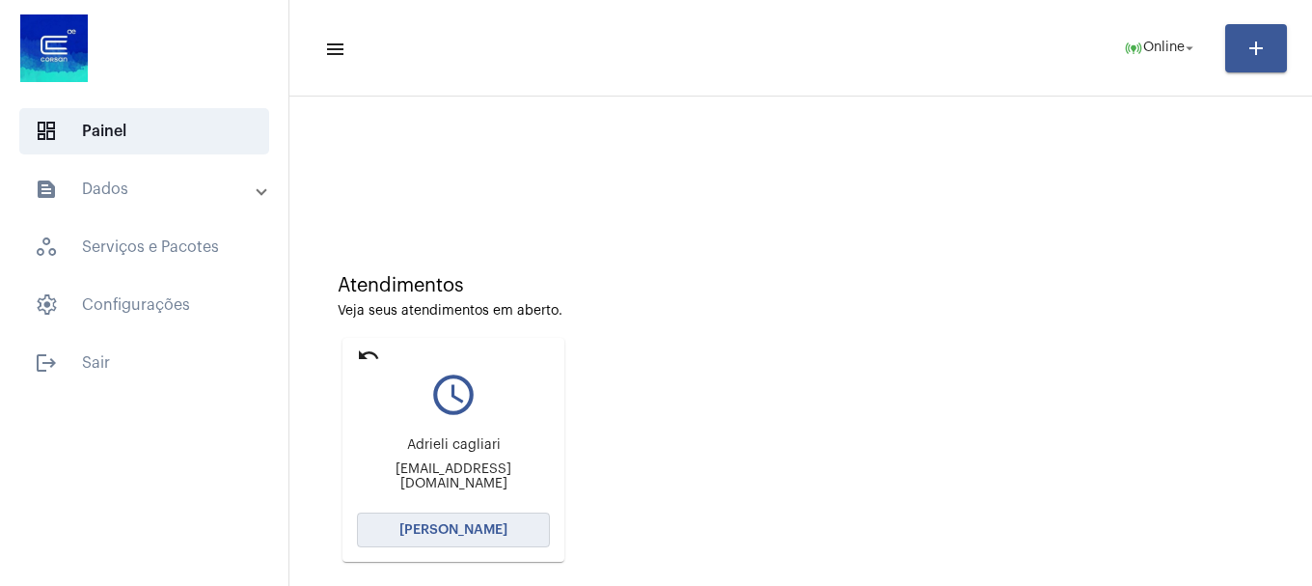
click at [483, 518] on button "[PERSON_NAME]" at bounding box center [453, 529] width 193 height 35
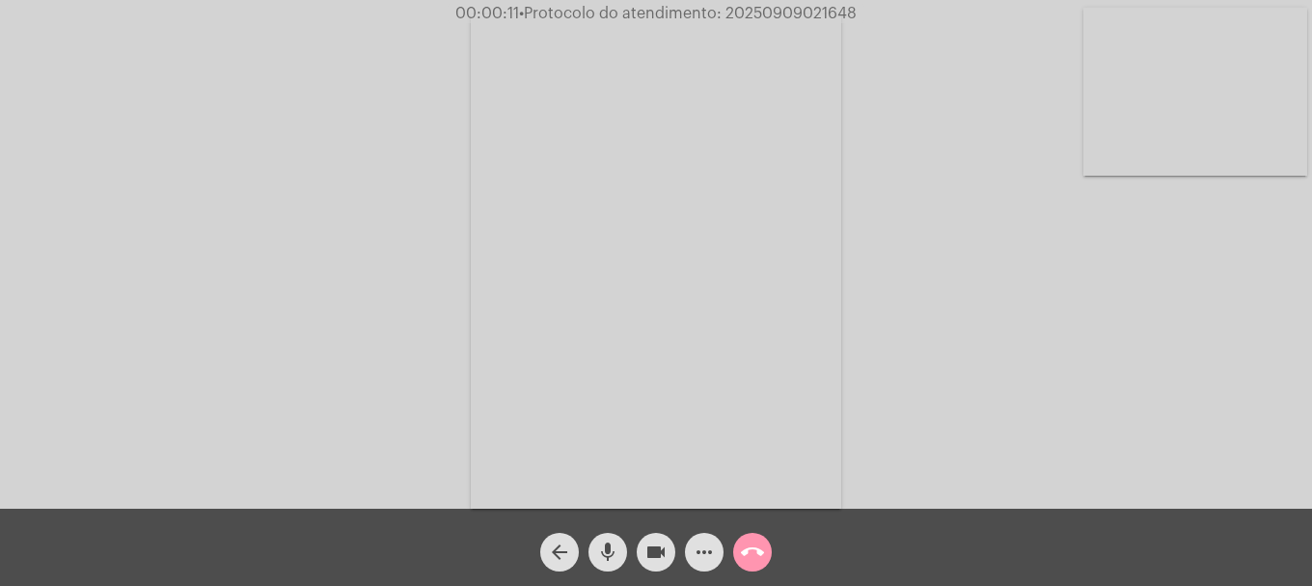
click at [600, 561] on mat-icon "mic" at bounding box center [607, 551] width 23 height 23
click at [600, 561] on mat-icon "mic_off" at bounding box center [607, 551] width 23 height 23
click at [600, 561] on mat-icon "mic" at bounding box center [607, 551] width 23 height 23
click at [600, 561] on mat-icon "mic_off" at bounding box center [607, 551] width 23 height 23
click at [645, 560] on mat-icon "videocam" at bounding box center [655, 551] width 23 height 23
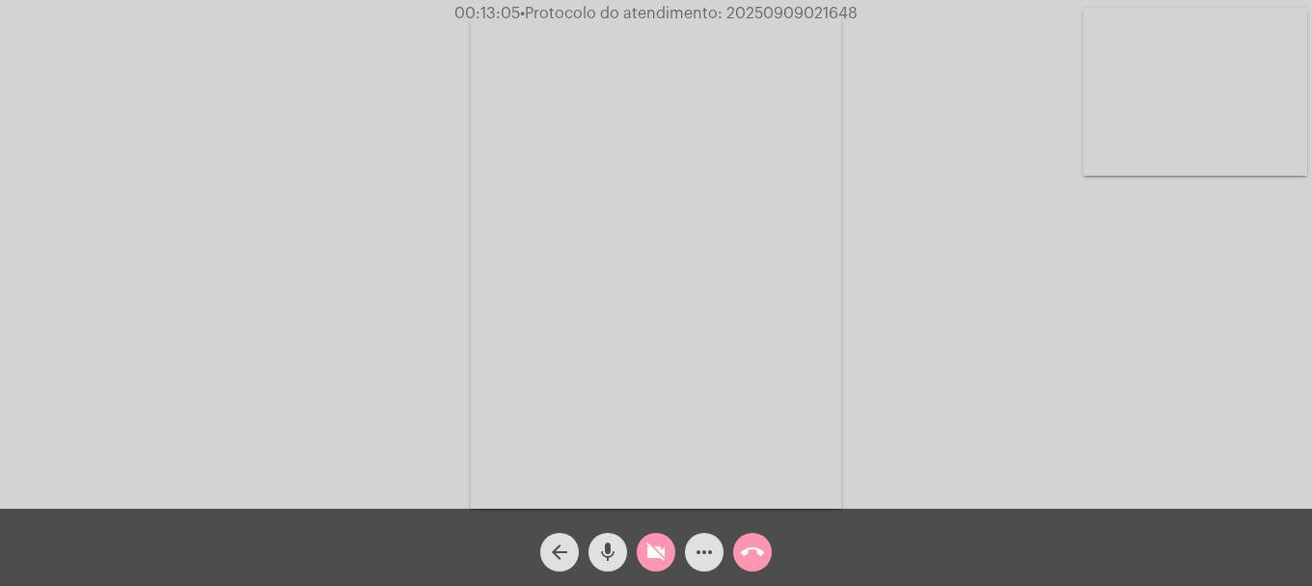
click at [649, 549] on mat-icon "videocam_off" at bounding box center [655, 551] width 23 height 23
click at [768, 9] on span "• Protocolo do atendimento: 20250909021648" at bounding box center [689, 13] width 338 height 15
copy span "20250909021648"
click at [709, 556] on mat-icon "more_horiz" at bounding box center [704, 551] width 23 height 23
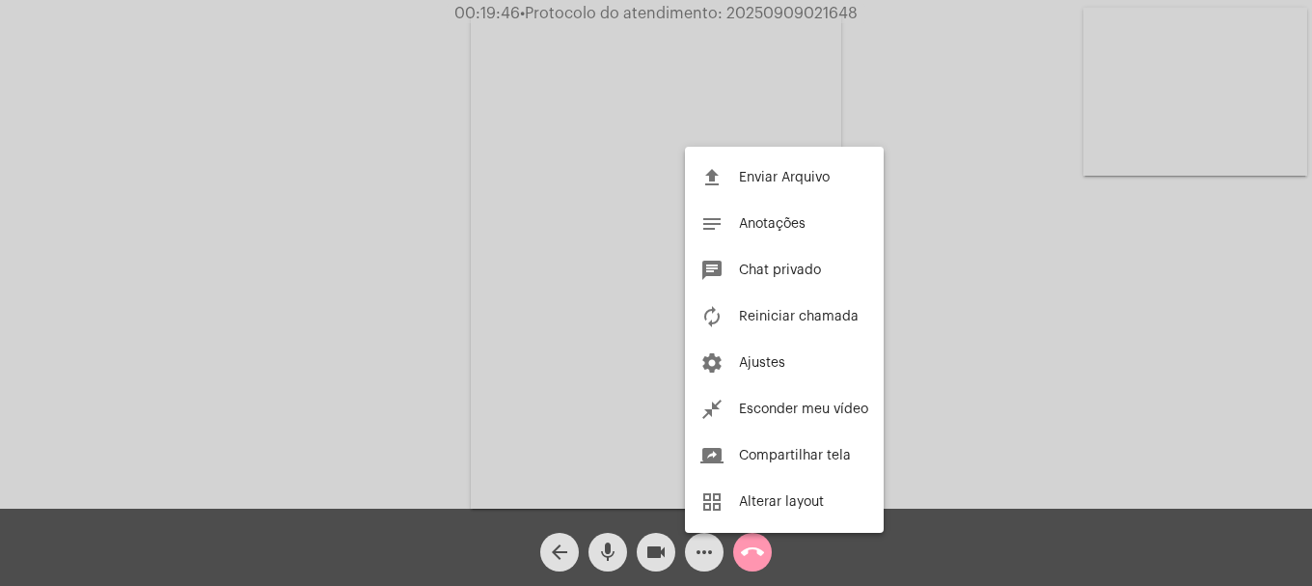
click at [756, 286] on button "chat Chat privado" at bounding box center [784, 270] width 199 height 46
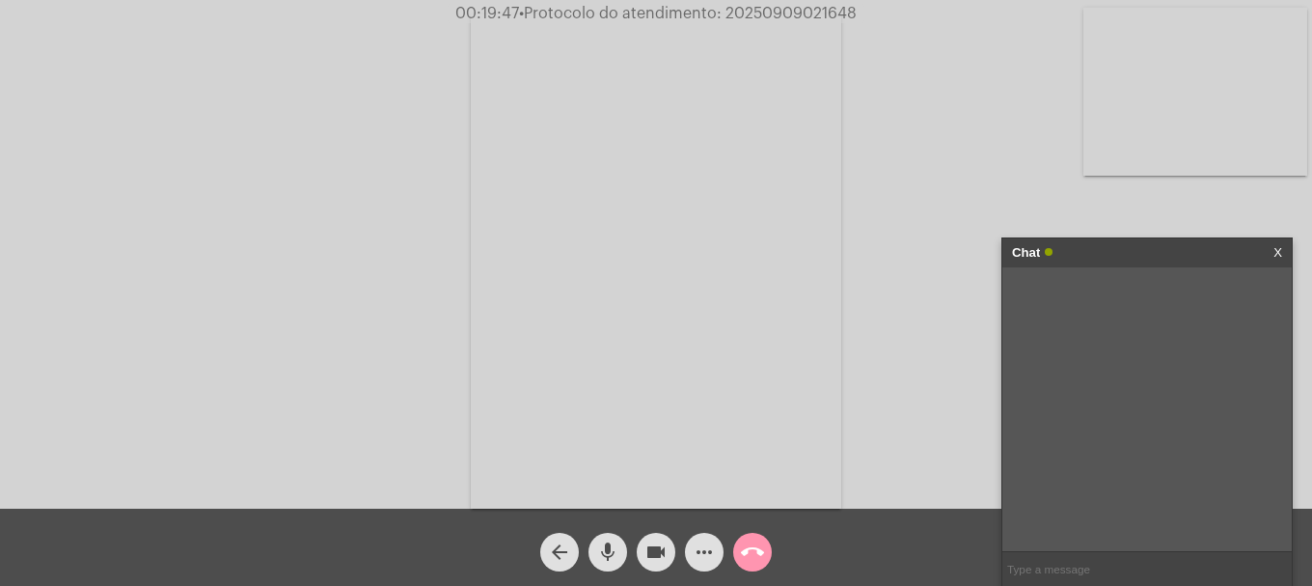
click at [1134, 558] on input "text" at bounding box center [1146, 569] width 289 height 34
paste input "20250909021648"
type input "20250909021648"
click at [761, 549] on mat-icon "call_end" at bounding box center [752, 551] width 23 height 23
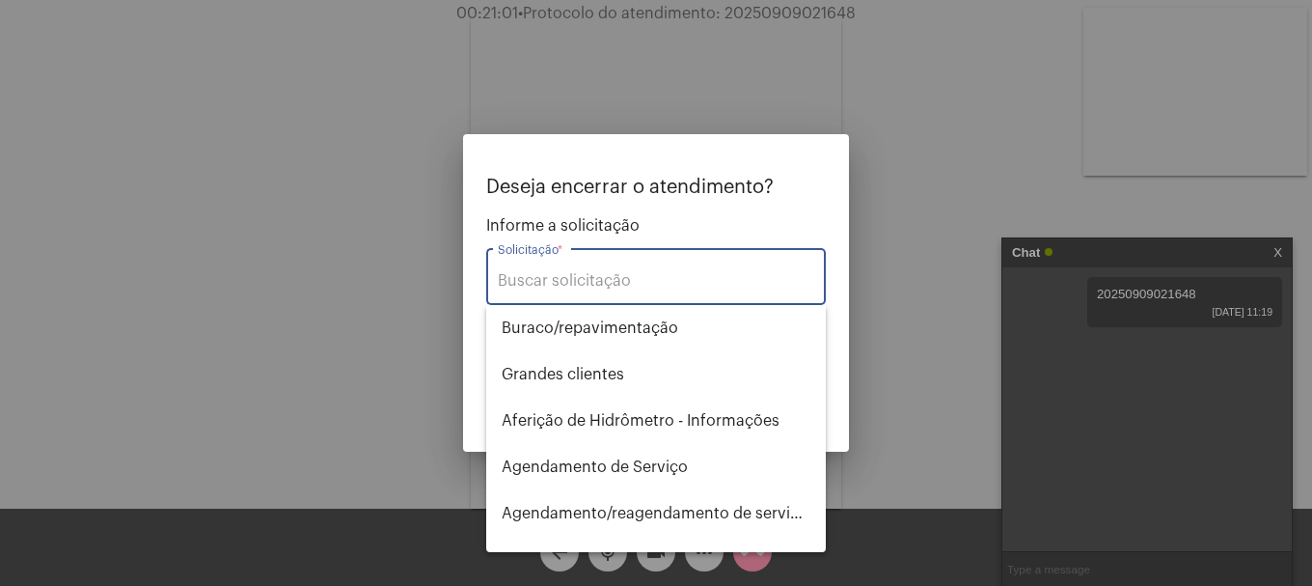
click at [613, 270] on div "Solicitação *" at bounding box center [656, 274] width 316 height 61
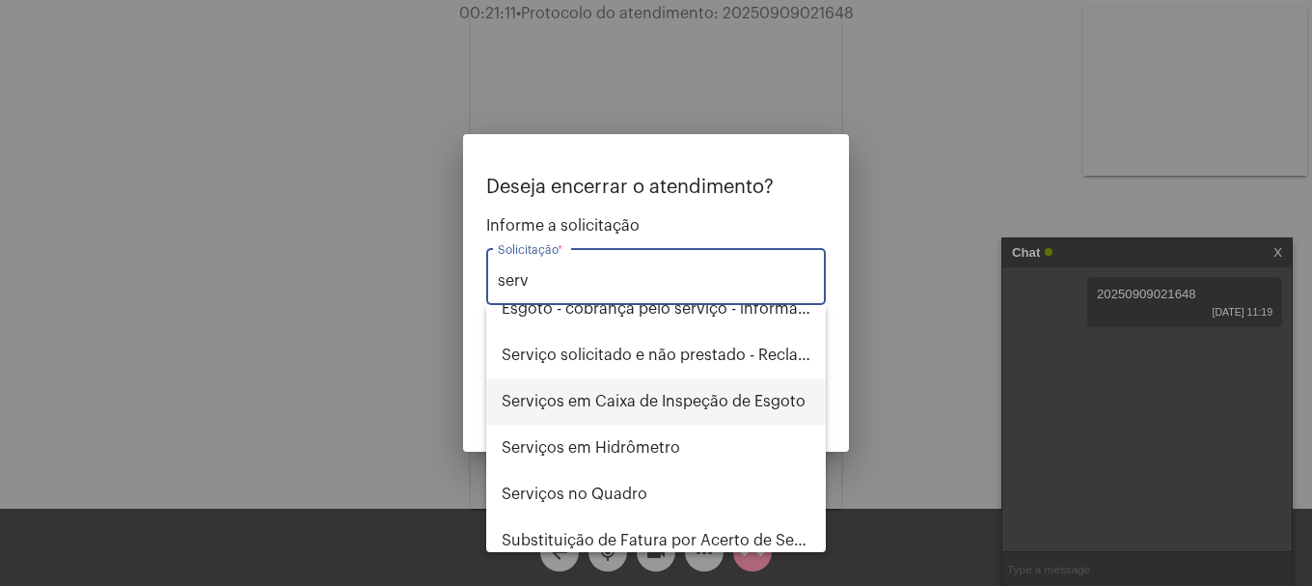
scroll to position [123, 0]
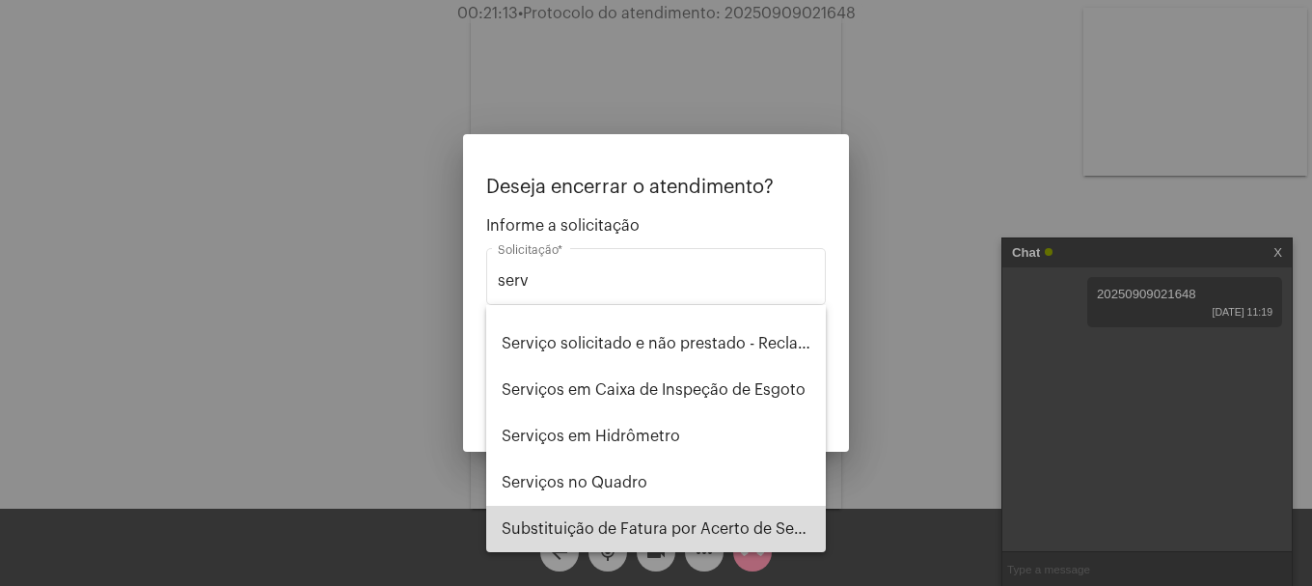
click at [695, 525] on span "Substituição de Fatura por Acerto de Serviço" at bounding box center [656, 528] width 309 height 46
type input "Substituição de Fatura por Acerto de Serviço"
click at [695, 525] on div at bounding box center [656, 293] width 1312 height 586
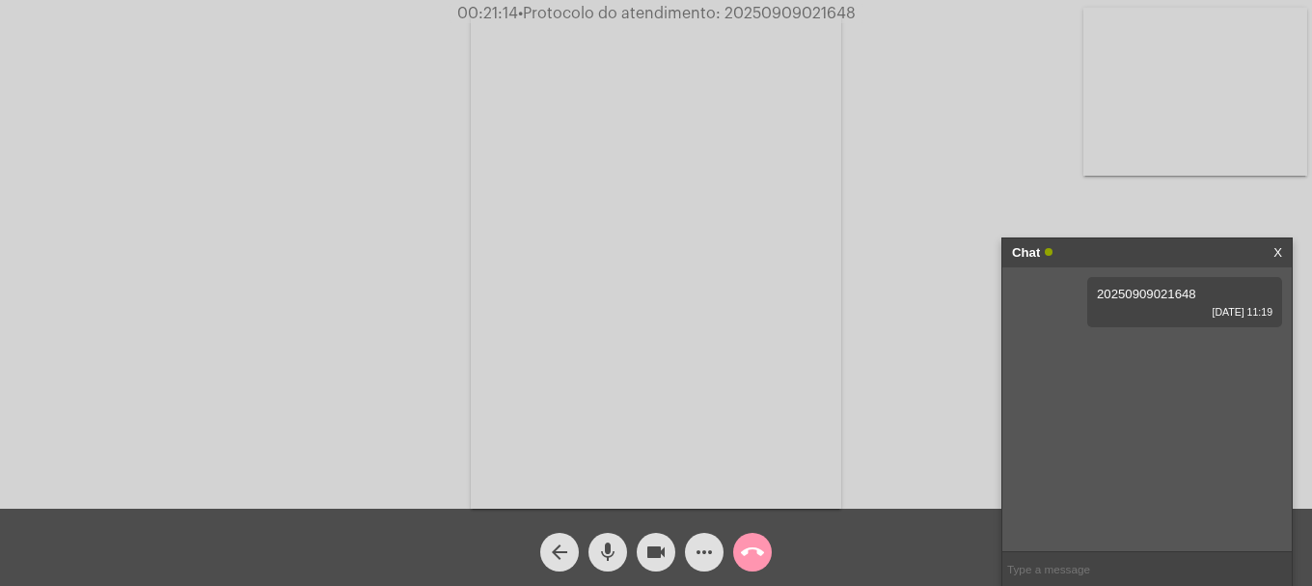
click at [775, 579] on div "arrow_back mic videocam more_horiz call_end" at bounding box center [656, 546] width 1312 height 77
click at [749, 556] on mat-icon "call_end" at bounding box center [752, 551] width 23 height 23
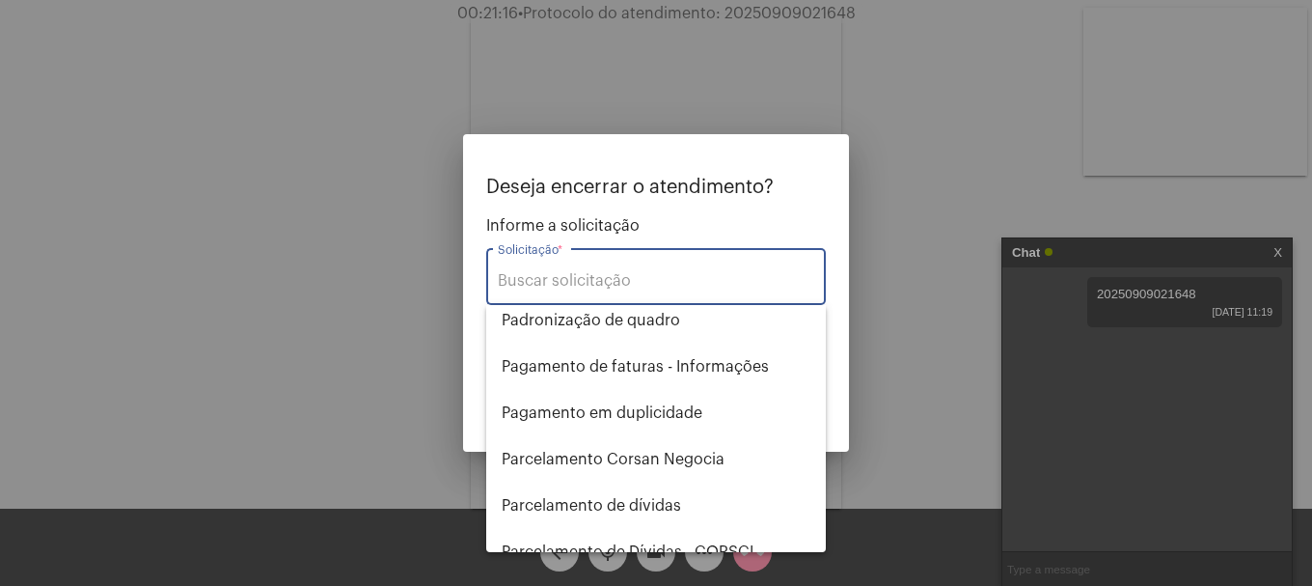
click at [631, 282] on input "Solicitação *" at bounding box center [656, 280] width 316 height 17
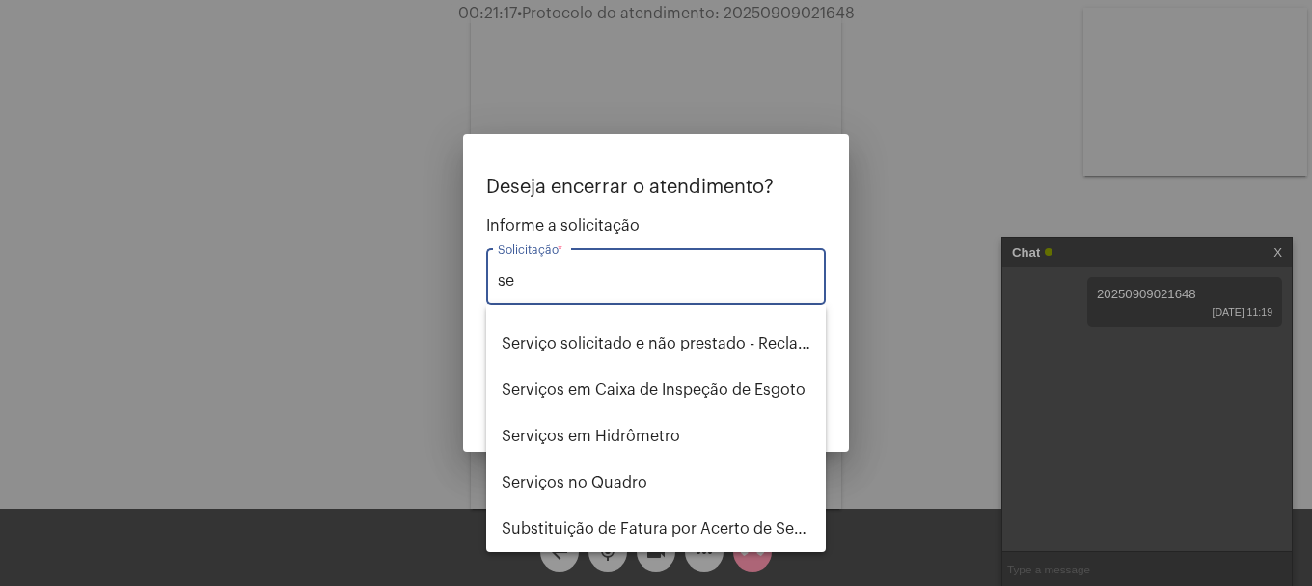
scroll to position [123, 0]
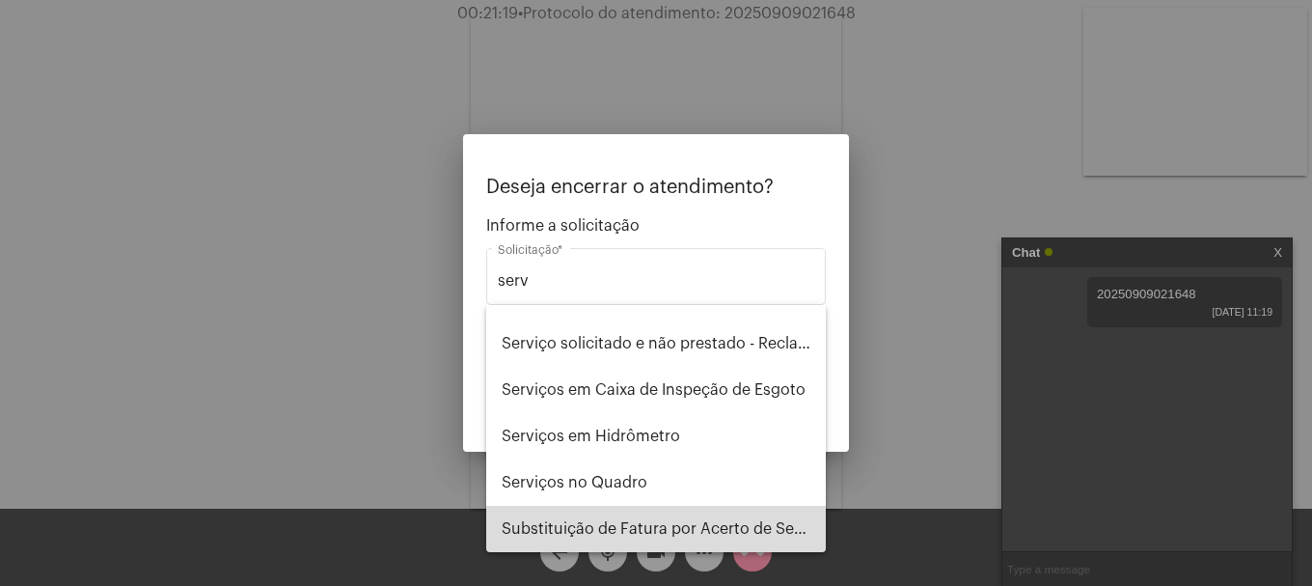
click at [721, 535] on span "Substituição de Fatura por Acerto de Serviço" at bounding box center [656, 528] width 309 height 46
type input "Substituição de Fatura por Acerto de Serviço"
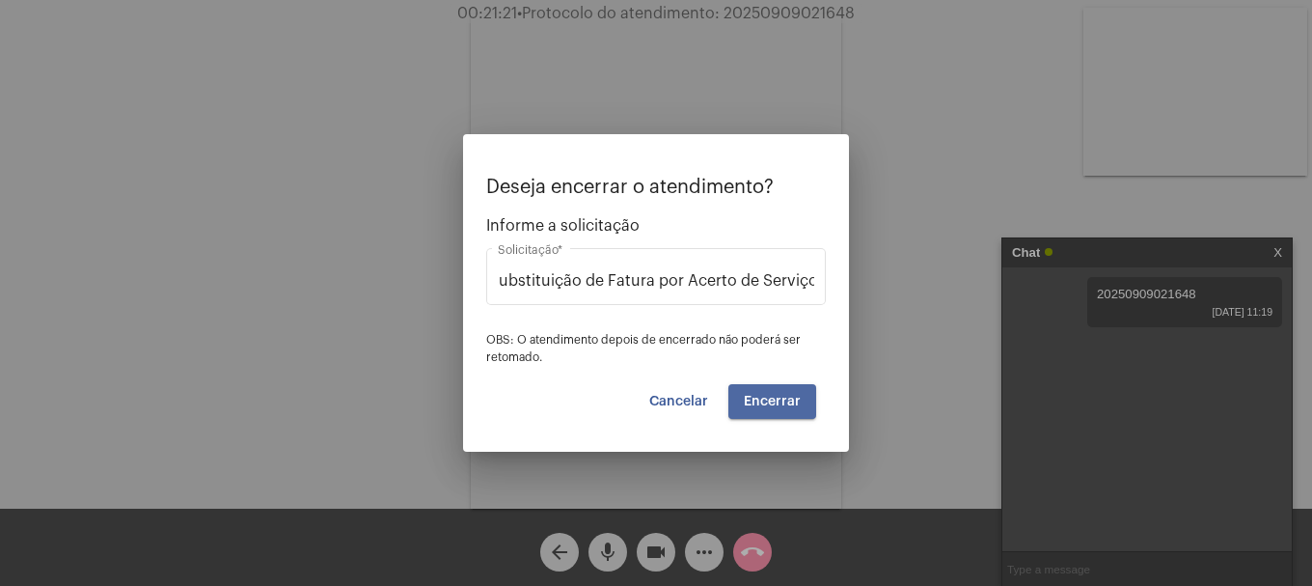
click at [787, 395] on span "Encerrar" at bounding box center [772, 402] width 57 height 14
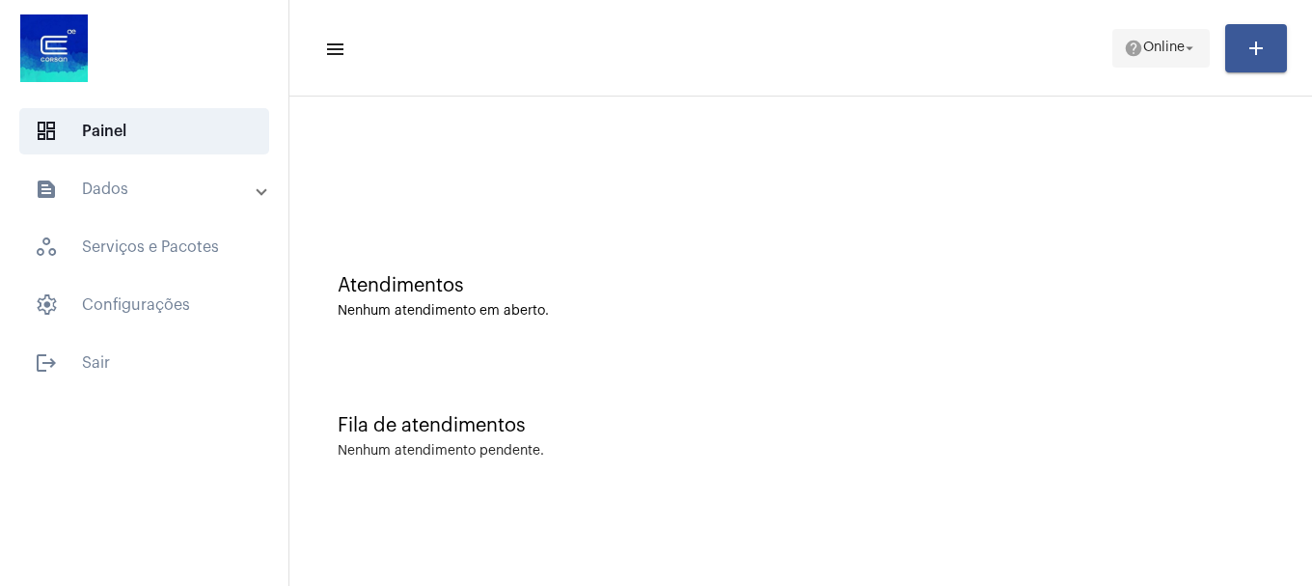
click at [1133, 59] on span "help Online arrow_drop_down" at bounding box center [1161, 47] width 74 height 35
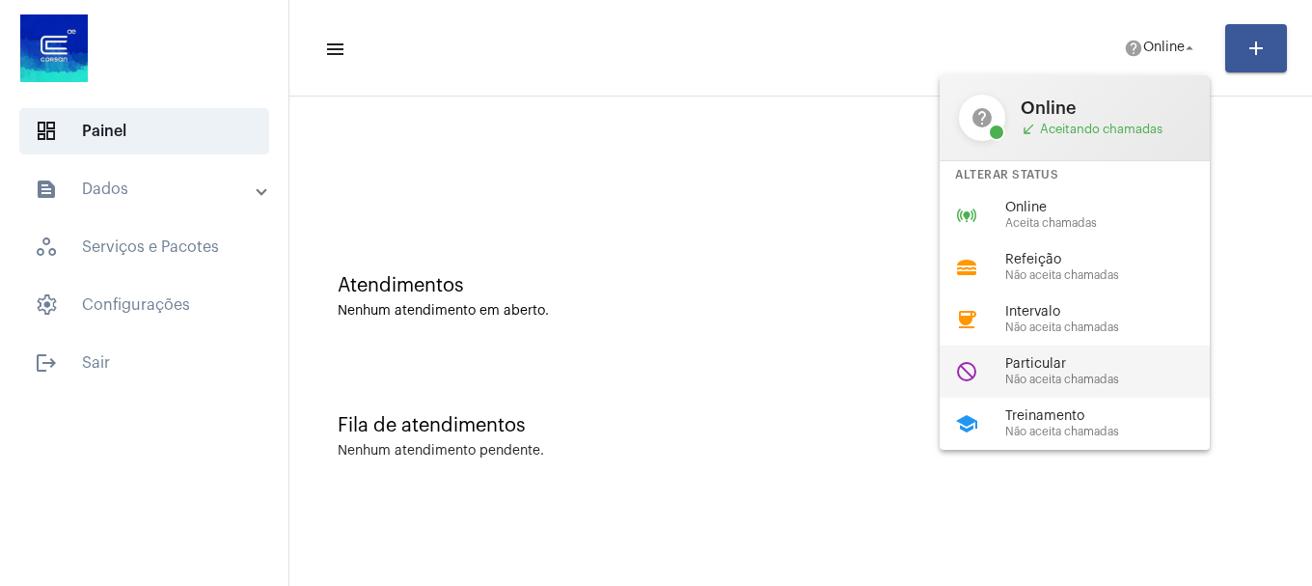
click at [1103, 368] on span "Particular" at bounding box center [1115, 364] width 220 height 14
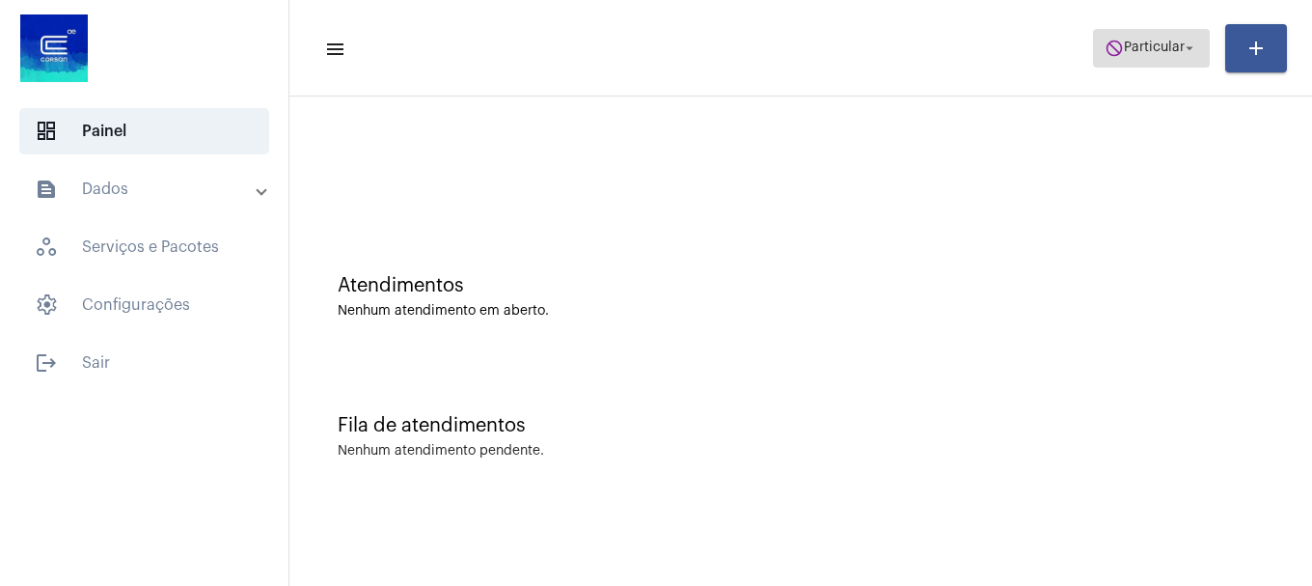
click at [1148, 43] on span "Particular" at bounding box center [1154, 48] width 61 height 14
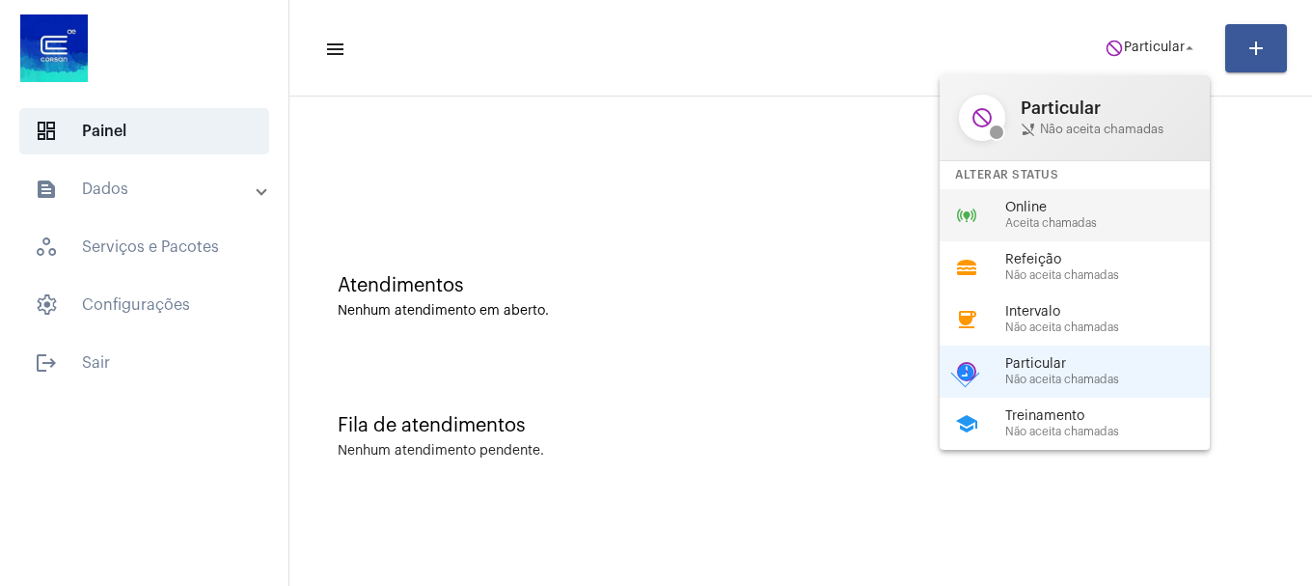
click at [1091, 222] on span "Aceita chamadas" at bounding box center [1115, 223] width 220 height 13
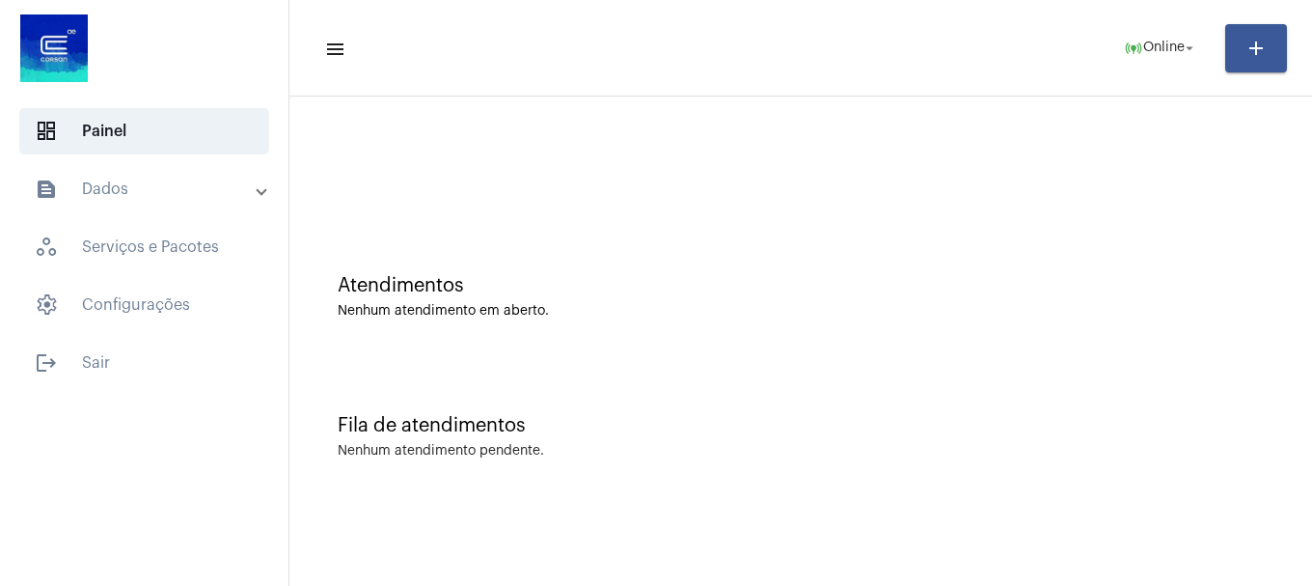
click at [857, 422] on div "Fila de atendimentos" at bounding box center [801, 425] width 926 height 21
click at [1133, 72] on mat-toolbar-row "menu help Online arrow_drop_down add" at bounding box center [800, 48] width 1022 height 62
click at [1140, 63] on span "help Online arrow_drop_down" at bounding box center [1161, 47] width 74 height 35
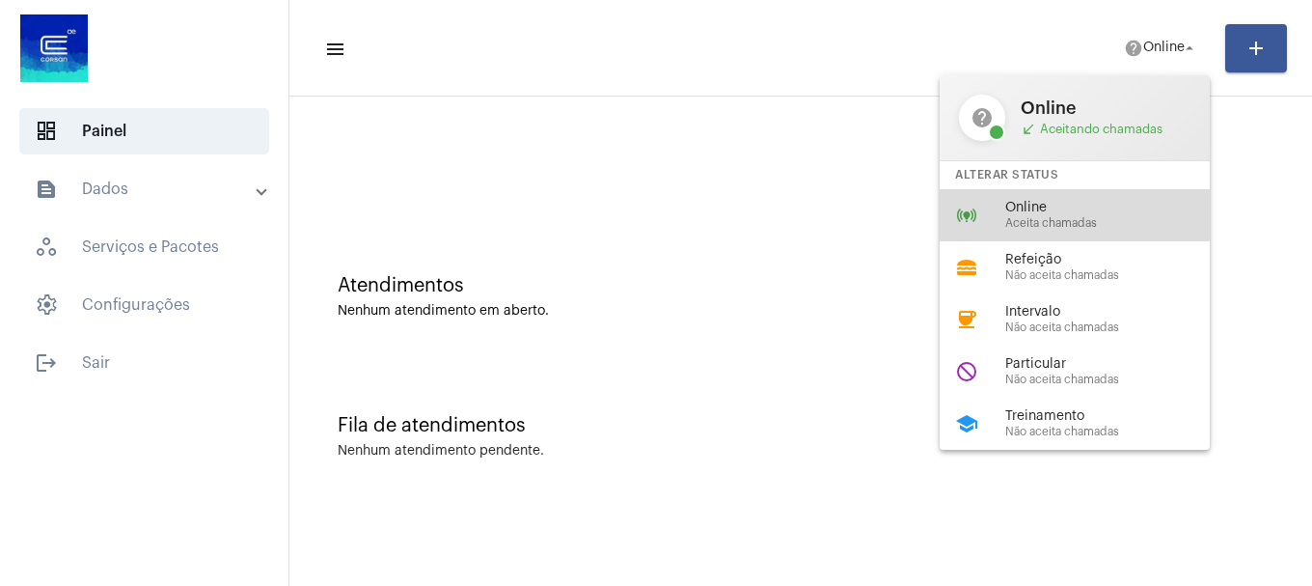
click at [1038, 204] on span "Online" at bounding box center [1115, 208] width 220 height 14
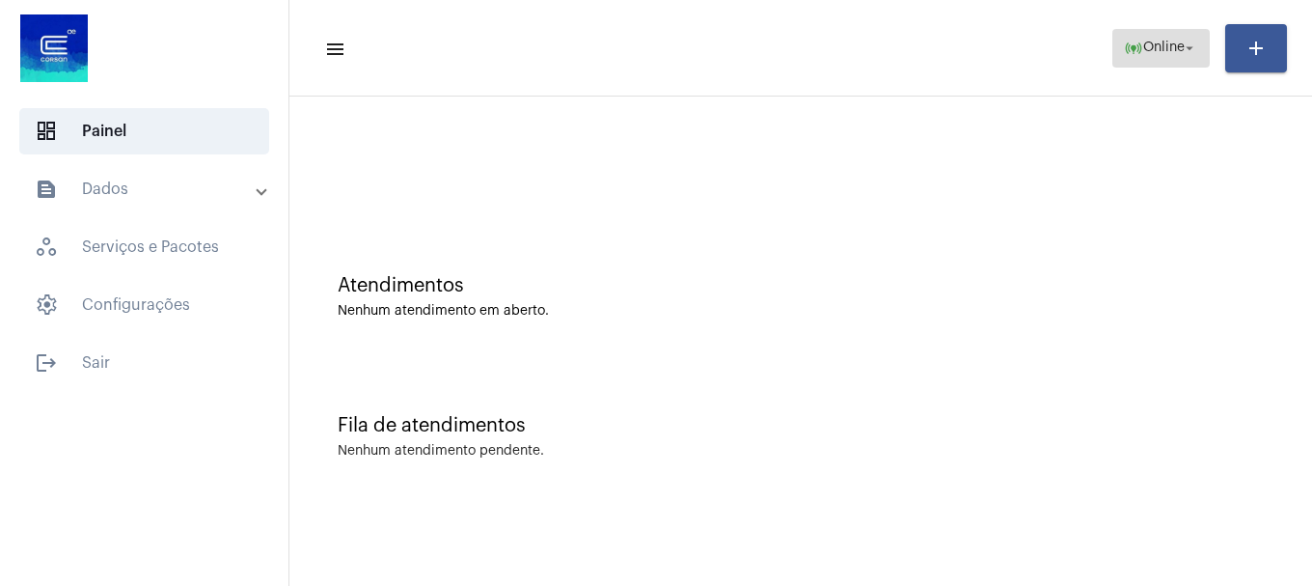
click at [1186, 50] on mat-icon "arrow_drop_down" at bounding box center [1189, 48] width 17 height 17
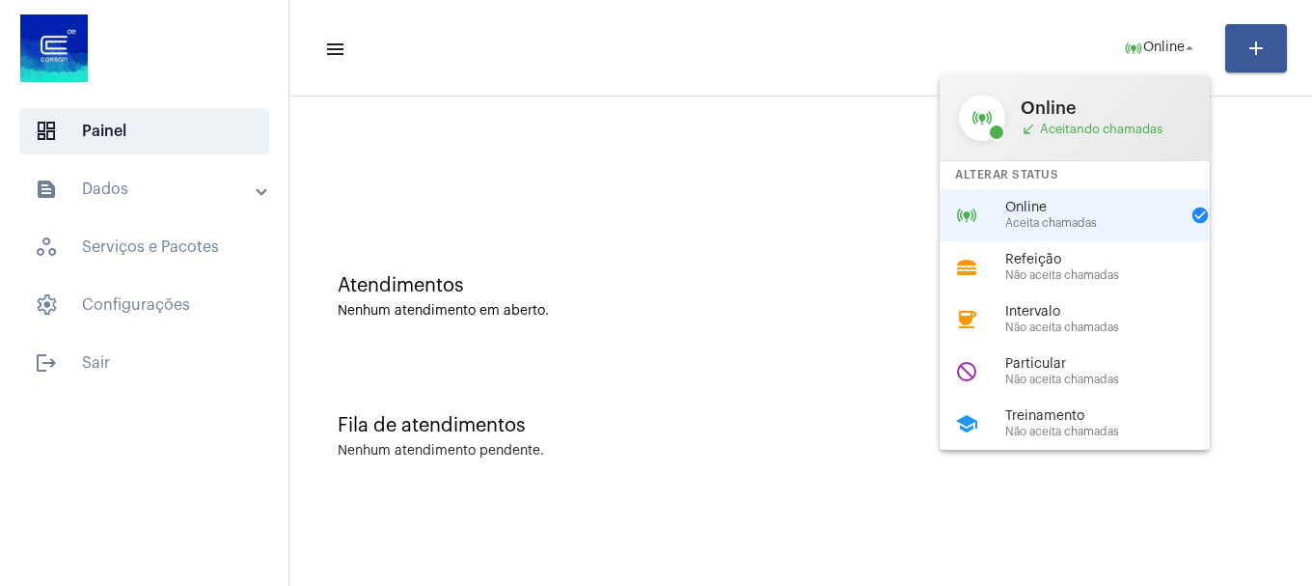
drag, startPoint x: 1186, startPoint y: 50, endPoint x: 742, endPoint y: 78, distance: 445.6
click at [742, 78] on div at bounding box center [656, 293] width 1312 height 586
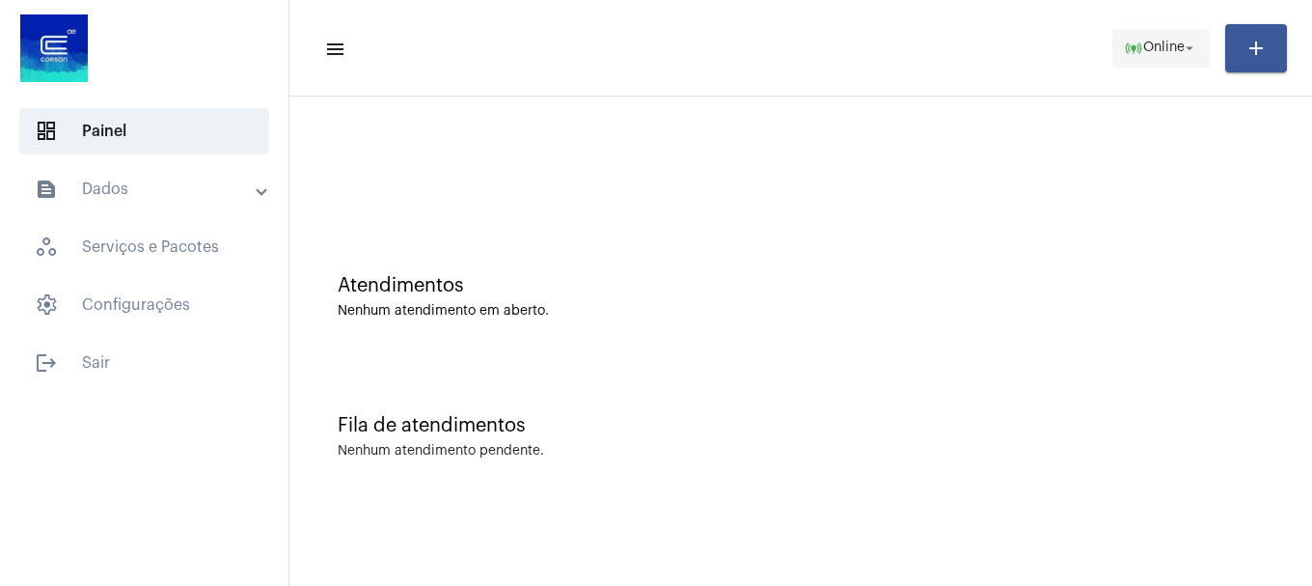
click at [1185, 60] on span "online_prediction Online arrow_drop_down" at bounding box center [1161, 47] width 74 height 35
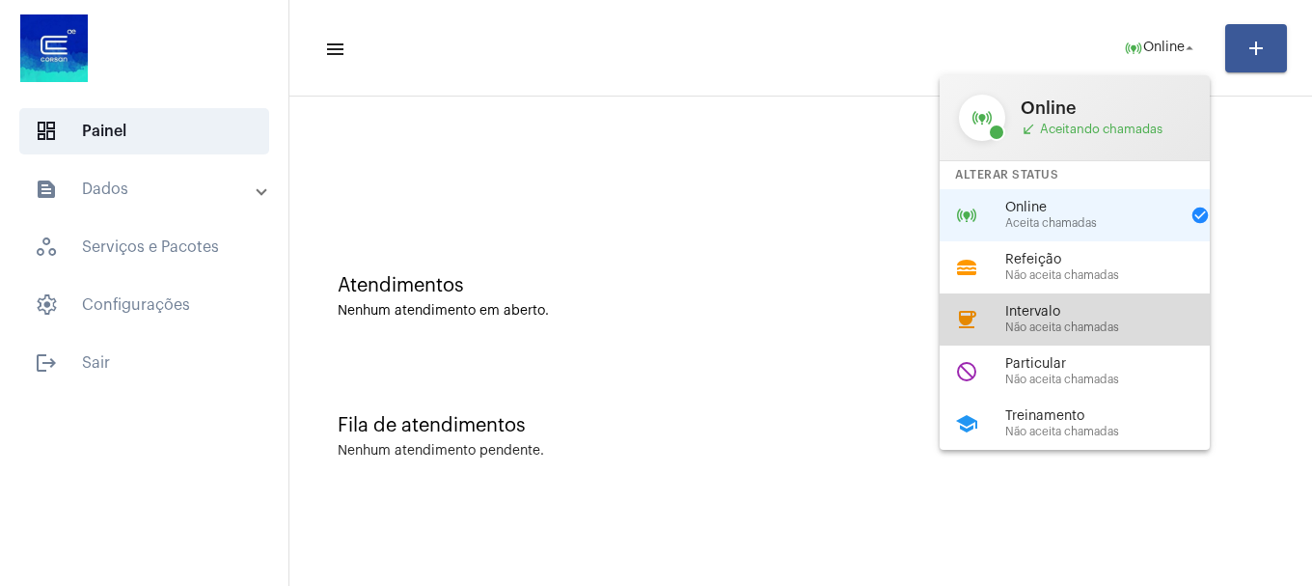
drag, startPoint x: 1106, startPoint y: 307, endPoint x: 1094, endPoint y: 314, distance: 14.7
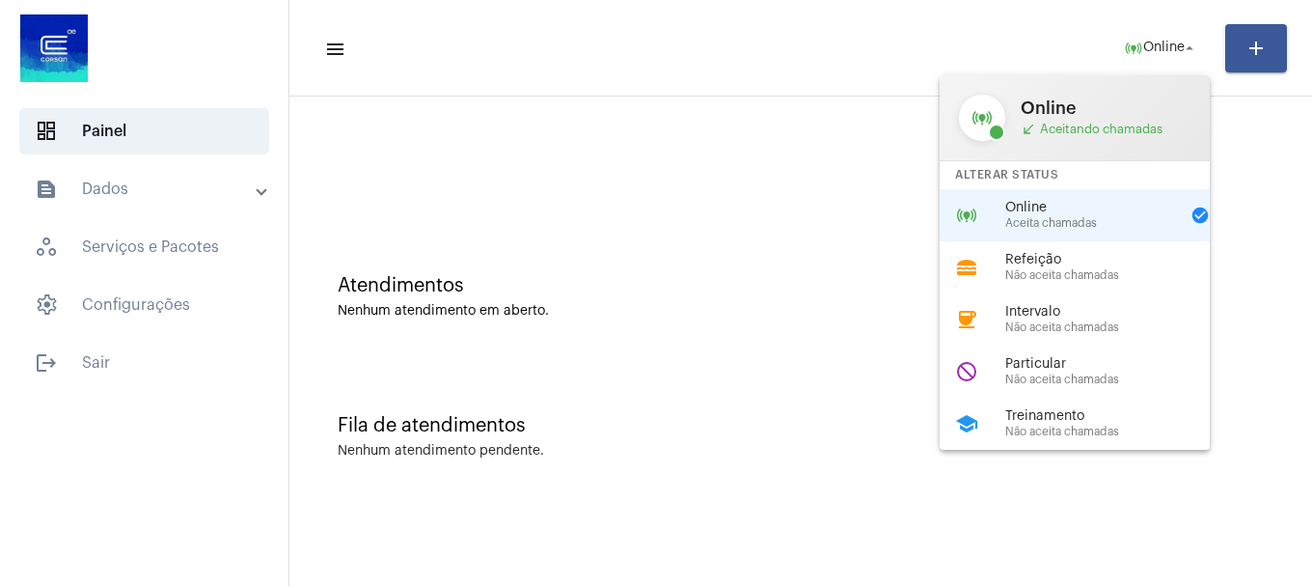
drag, startPoint x: 1094, startPoint y: 314, endPoint x: 795, endPoint y: 105, distance: 365.0
click at [795, 105] on div at bounding box center [656, 293] width 1312 height 586
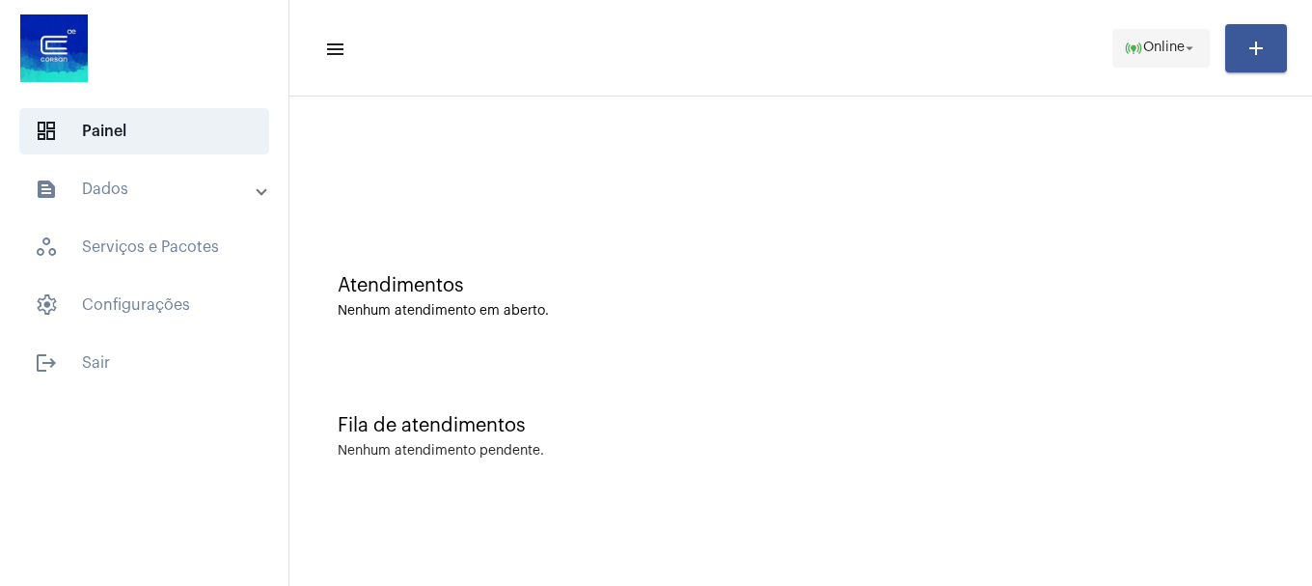
click at [1130, 55] on mat-icon "online_prediction" at bounding box center [1133, 48] width 19 height 19
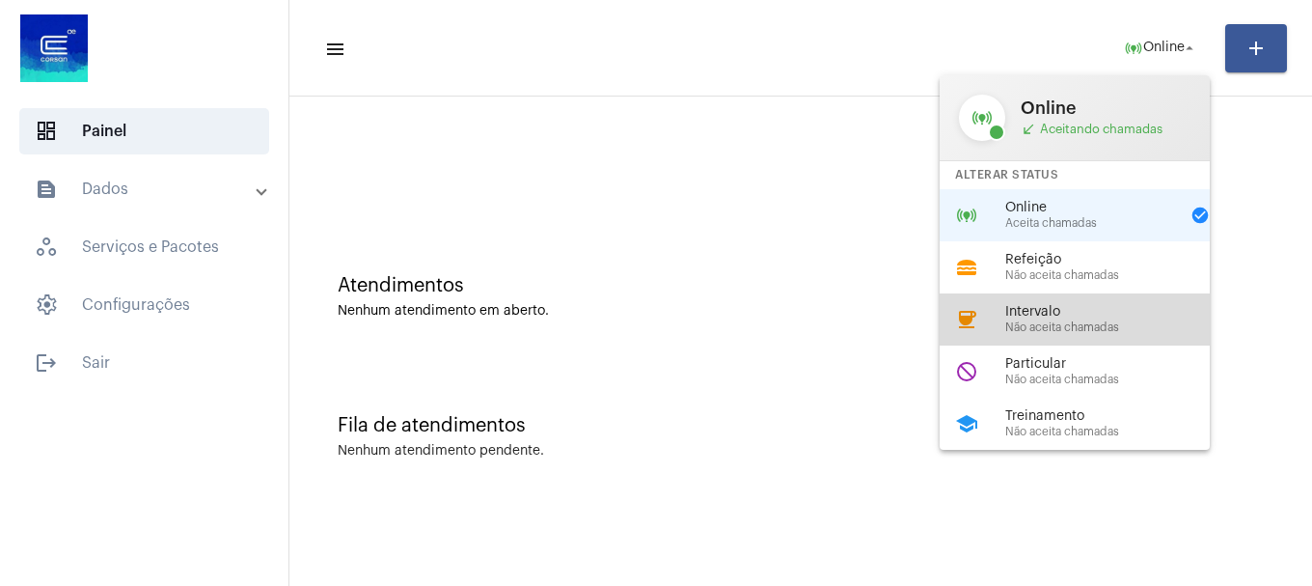
click at [1065, 313] on span "Intervalo" at bounding box center [1115, 312] width 220 height 14
